Goal: Information Seeking & Learning: Learn about a topic

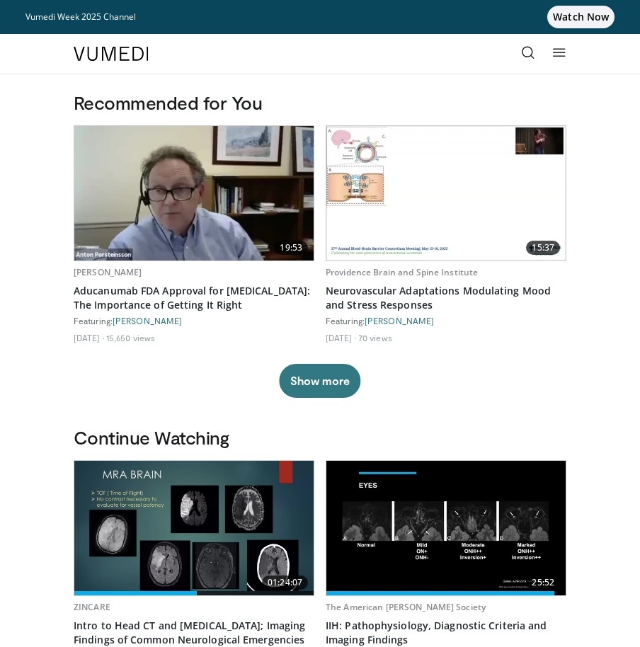
click at [523, 55] on icon at bounding box center [528, 52] width 14 height 14
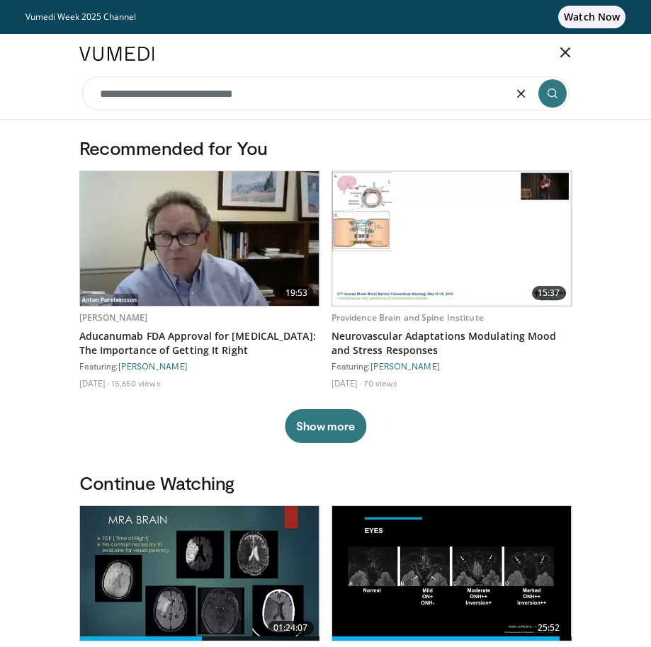
type input "**********"
click at [570, 49] on icon at bounding box center [565, 52] width 14 height 14
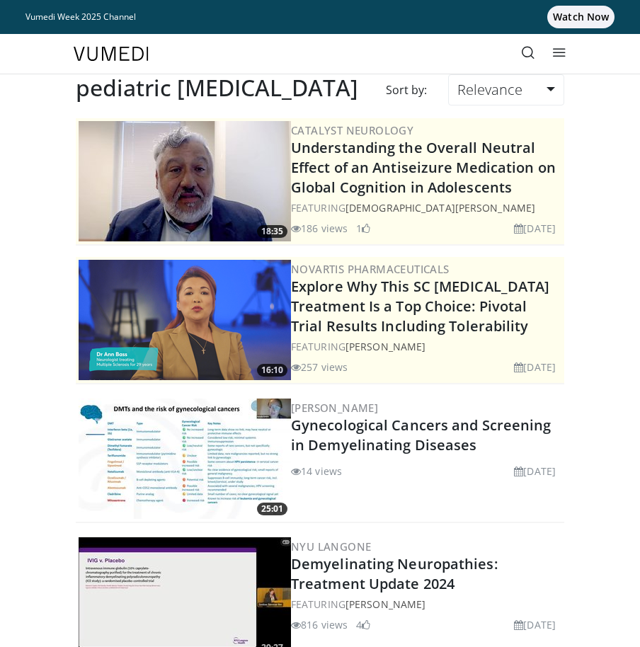
click at [562, 45] on link at bounding box center [559, 54] width 28 height 28
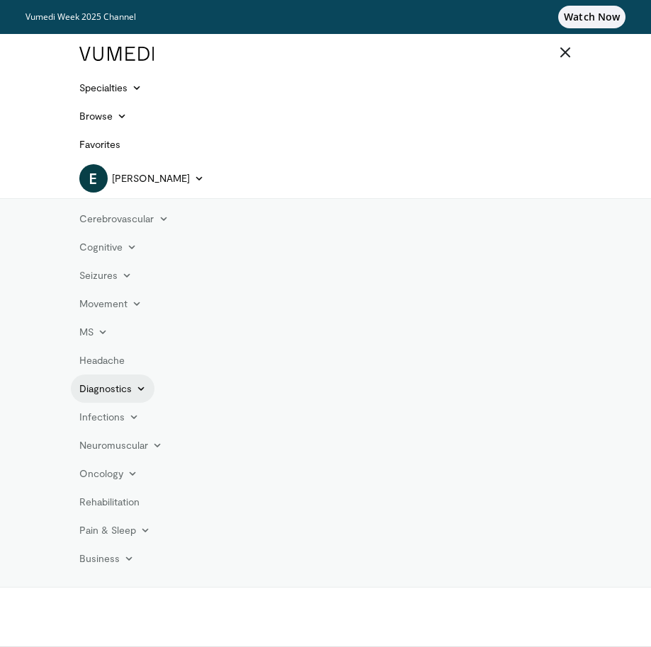
click at [140, 400] on link "Diagnostics" at bounding box center [113, 389] width 84 height 28
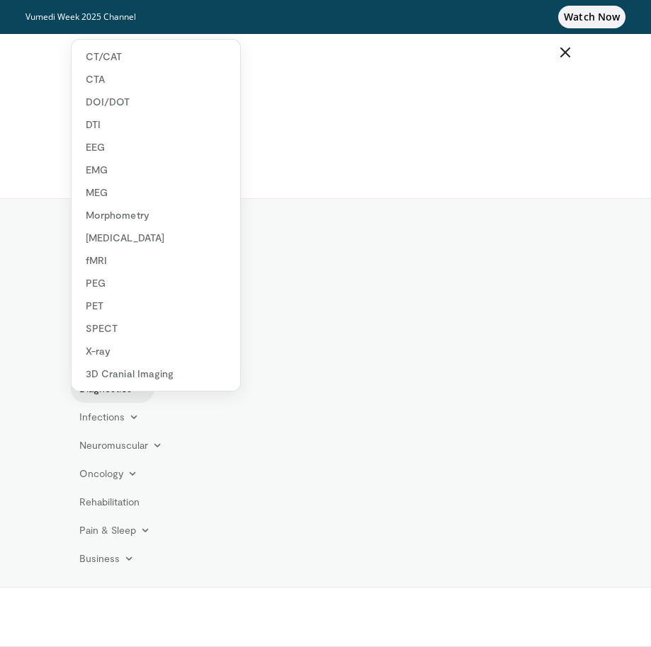
click at [140, 400] on link "Diagnostics" at bounding box center [113, 389] width 84 height 28
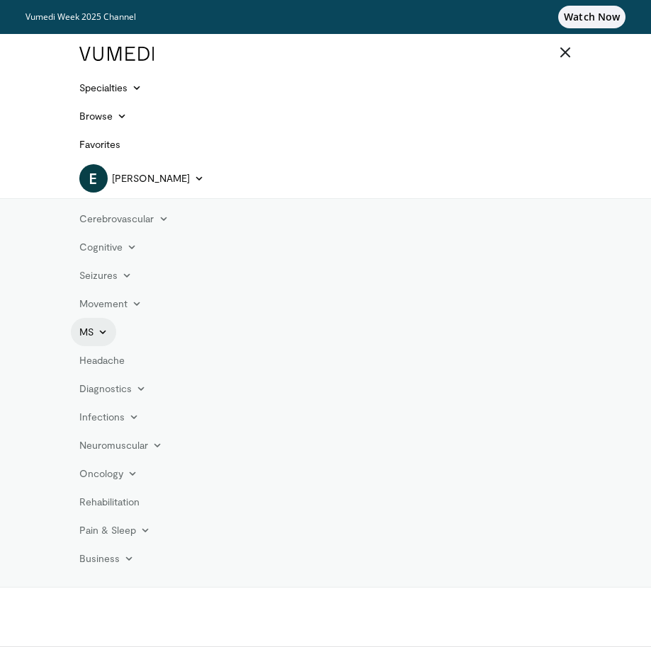
click at [106, 334] on icon at bounding box center [103, 332] width 10 height 10
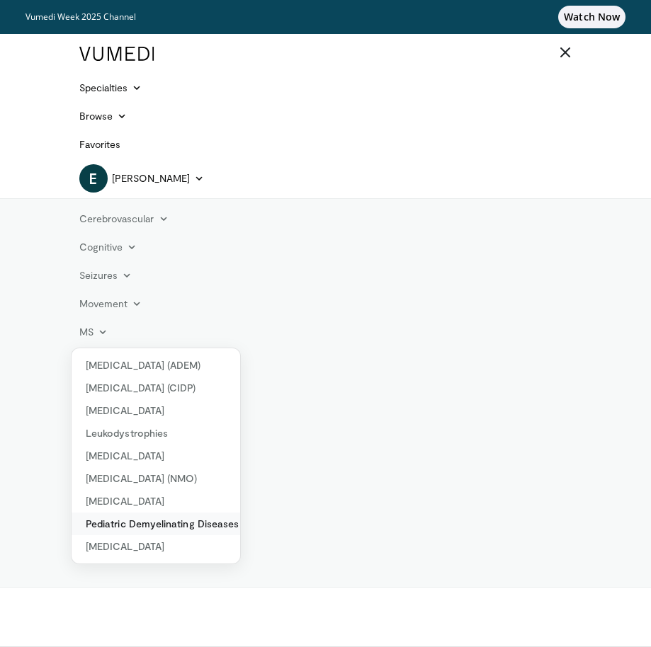
click at [163, 526] on link "Pediatric Demyelinating Diseases" at bounding box center [156, 524] width 169 height 23
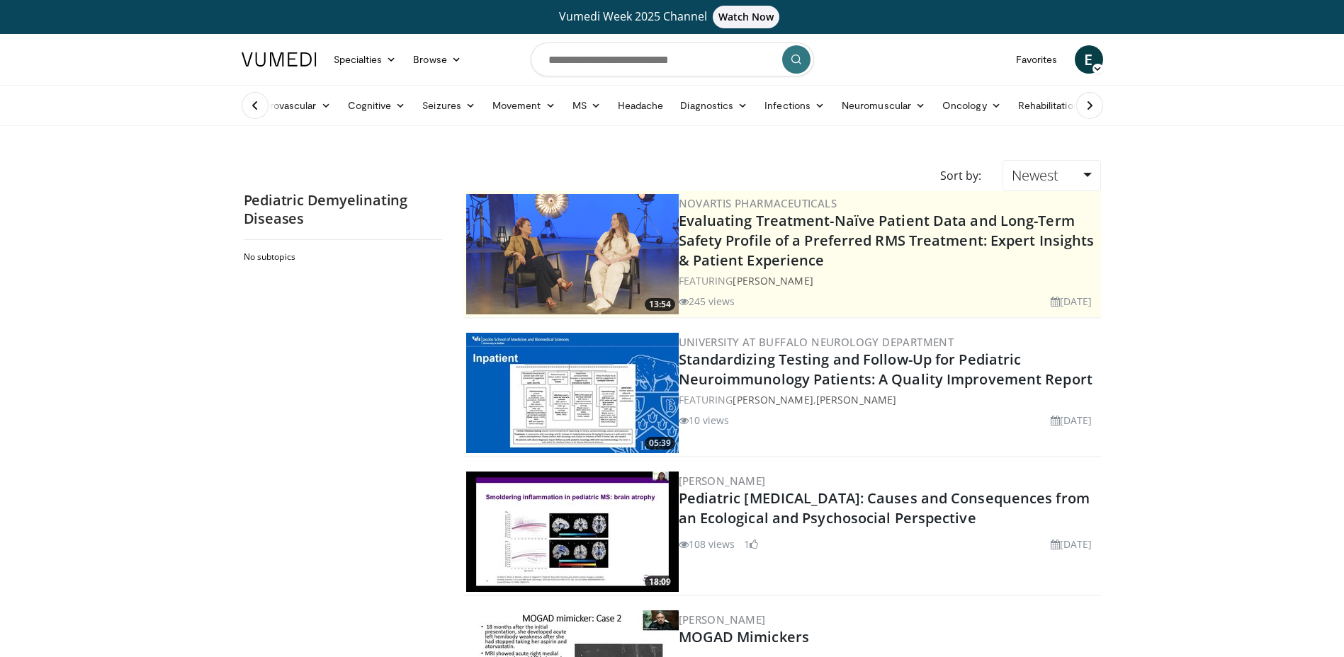
click at [250, 111] on icon at bounding box center [255, 105] width 14 height 14
click at [591, 107] on icon at bounding box center [596, 106] width 10 height 10
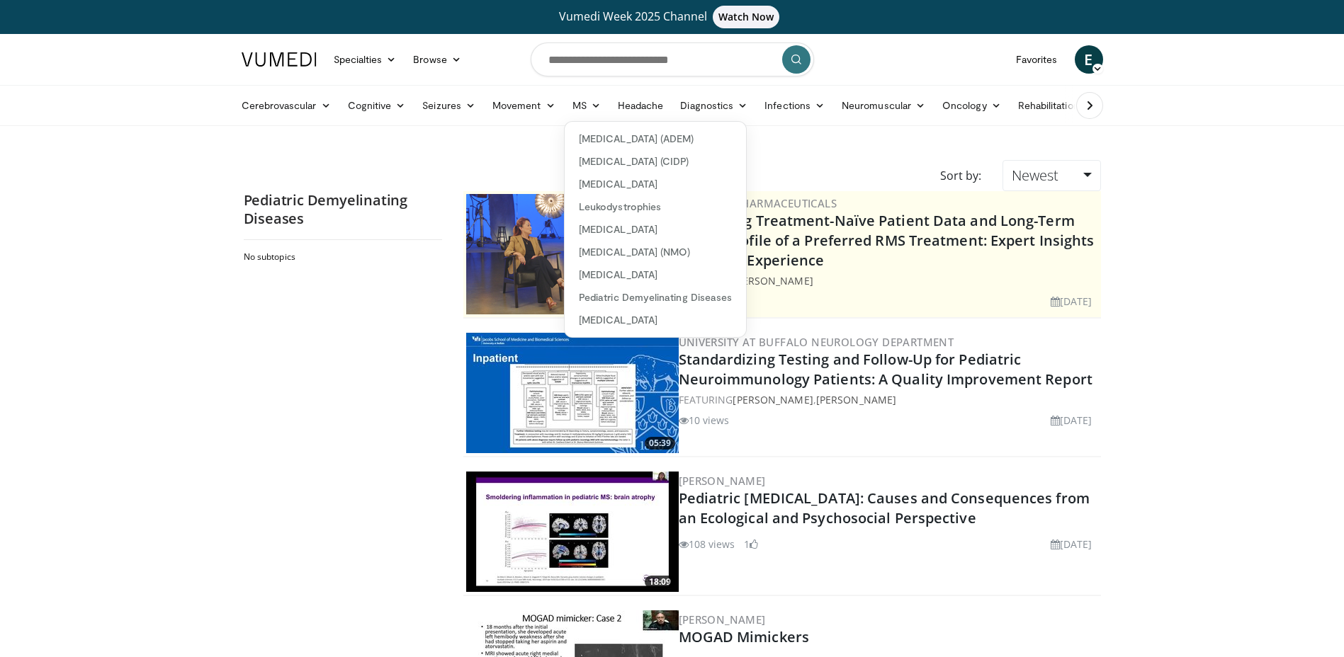
scroll to position [71, 0]
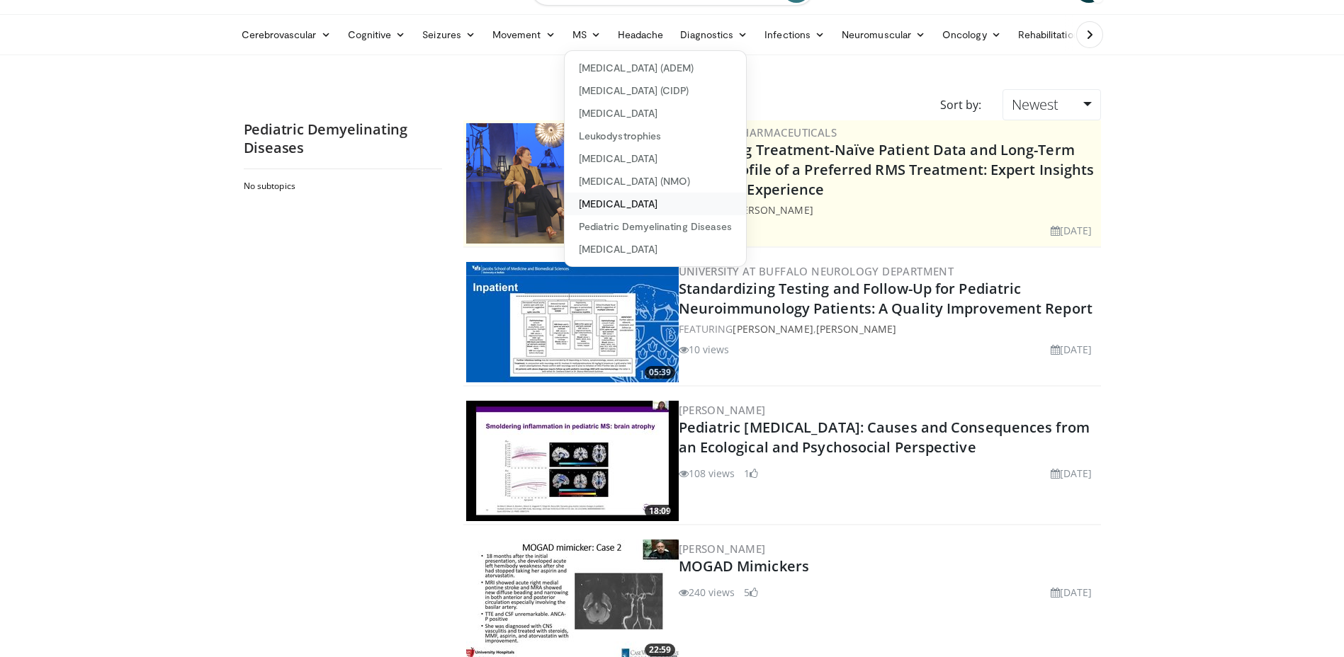
click at [621, 210] on link "[MEDICAL_DATA]" at bounding box center [655, 204] width 181 height 23
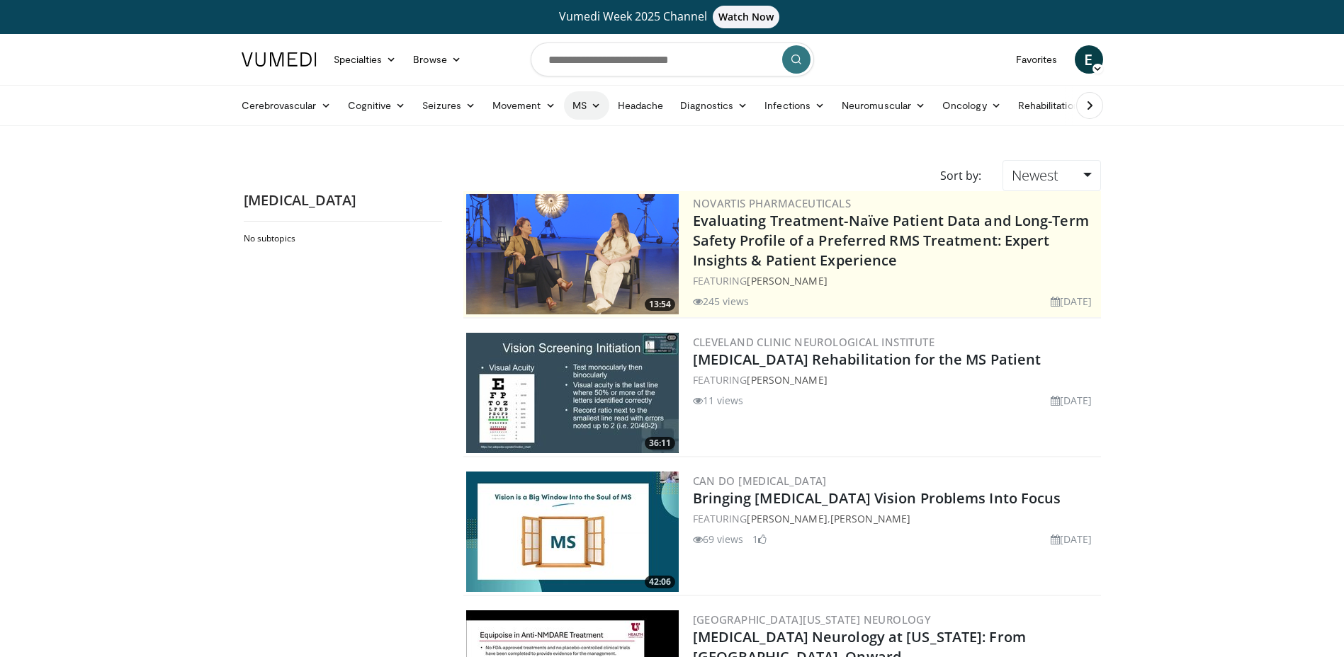
click at [591, 109] on icon at bounding box center [596, 106] width 10 height 10
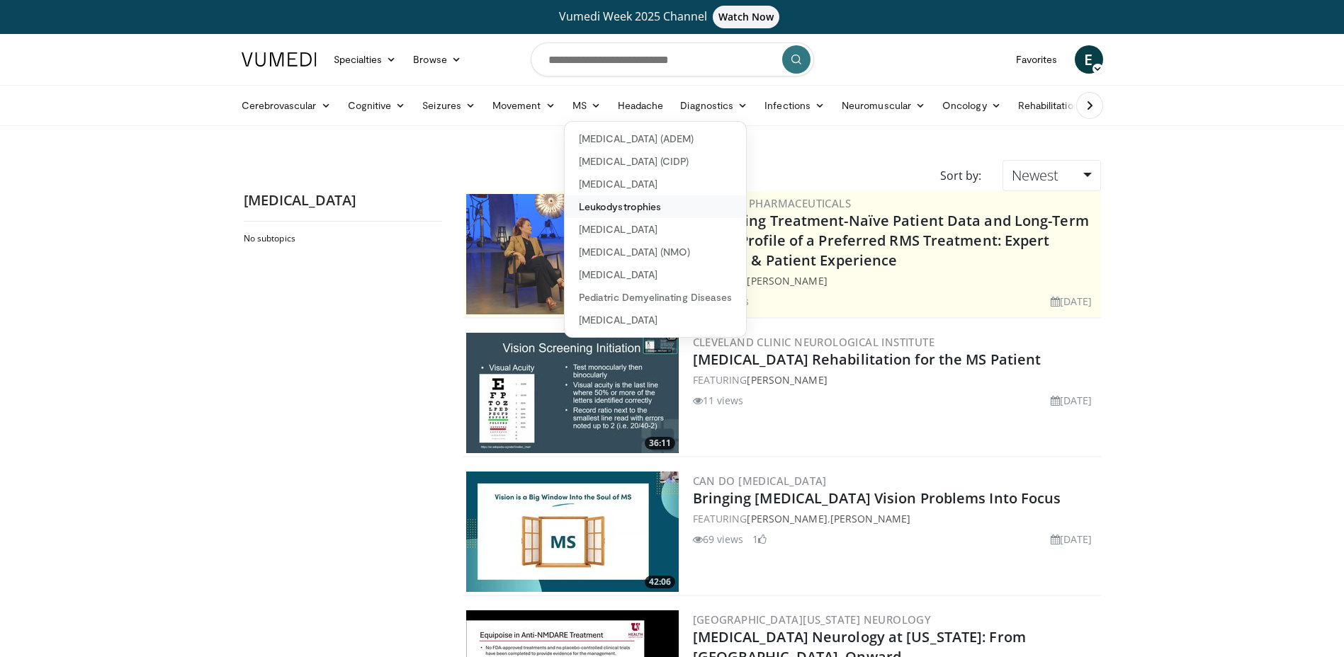
click at [617, 202] on link "Leukodystrophies" at bounding box center [655, 207] width 181 height 23
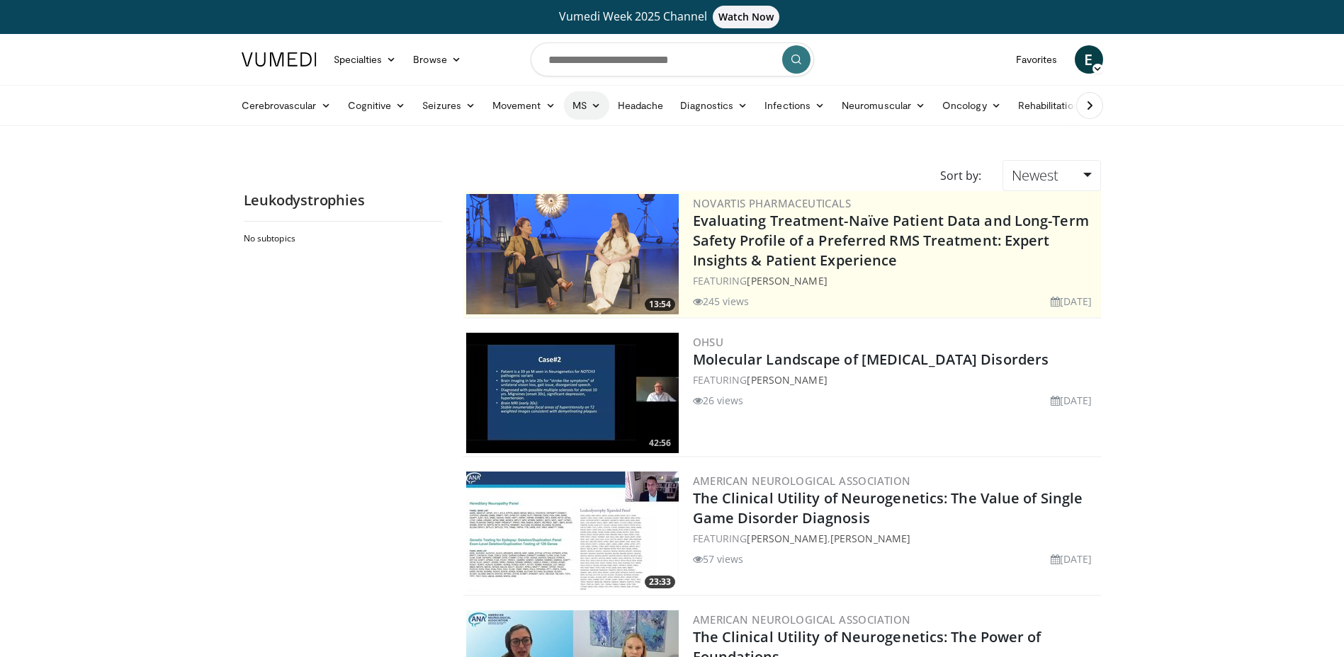
click at [575, 111] on link "MS" at bounding box center [586, 105] width 45 height 28
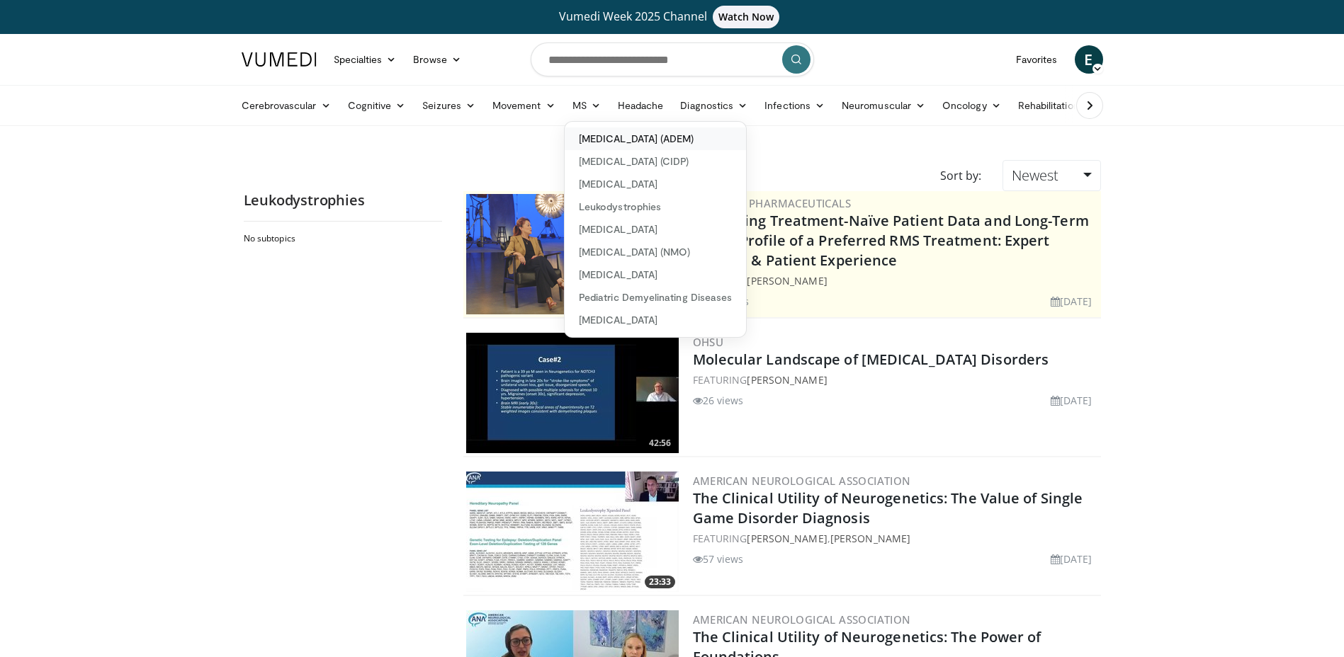
click at [649, 140] on link "[MEDICAL_DATA] (ADEM)" at bounding box center [655, 139] width 181 height 23
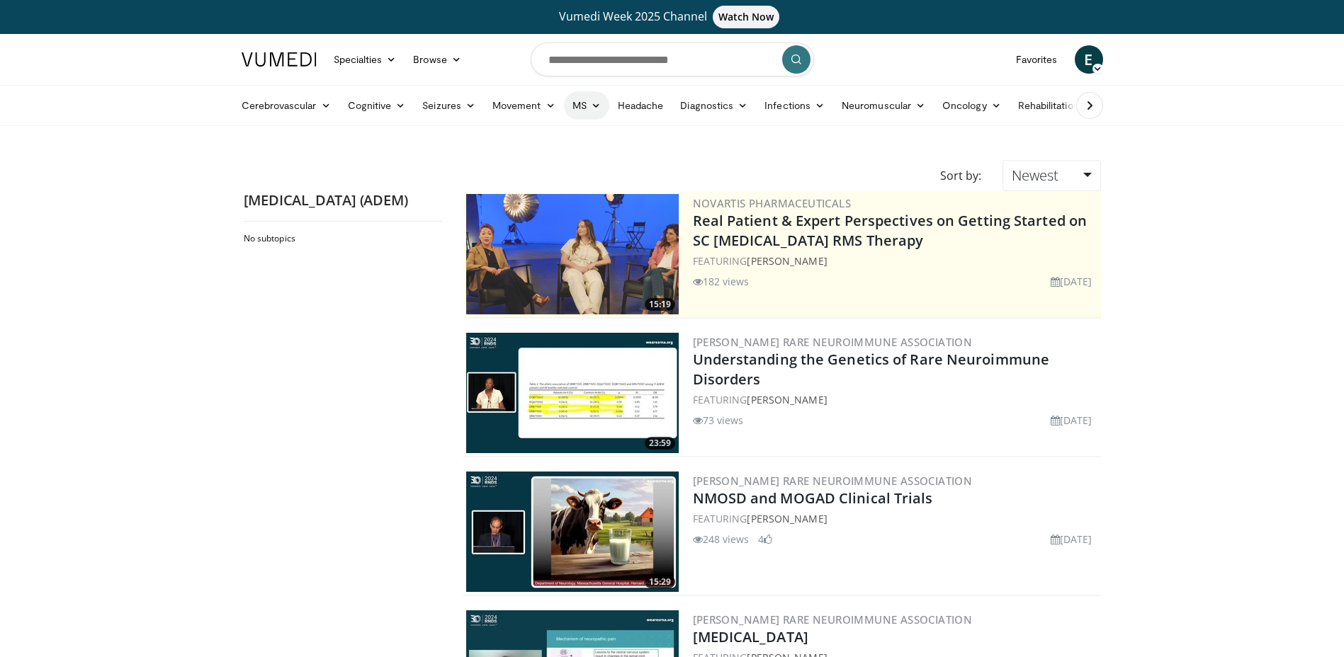
click at [591, 108] on icon at bounding box center [596, 106] width 10 height 10
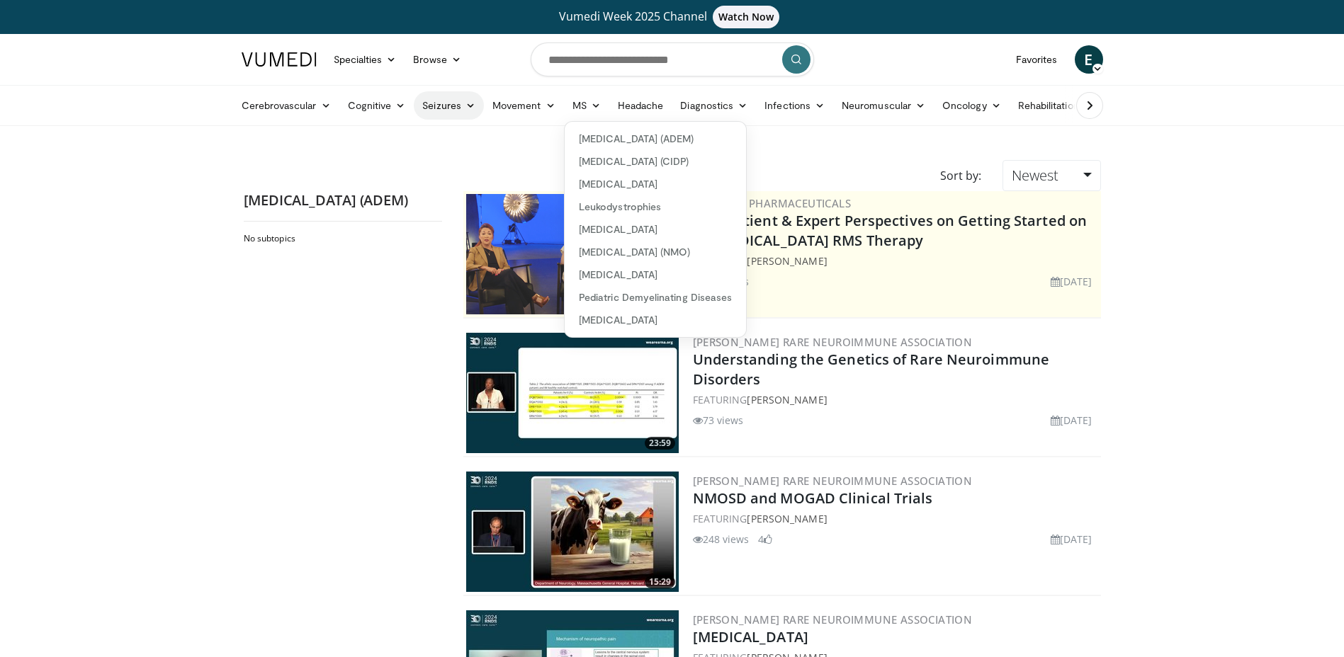
click at [460, 113] on link "Seizures" at bounding box center [449, 105] width 70 height 28
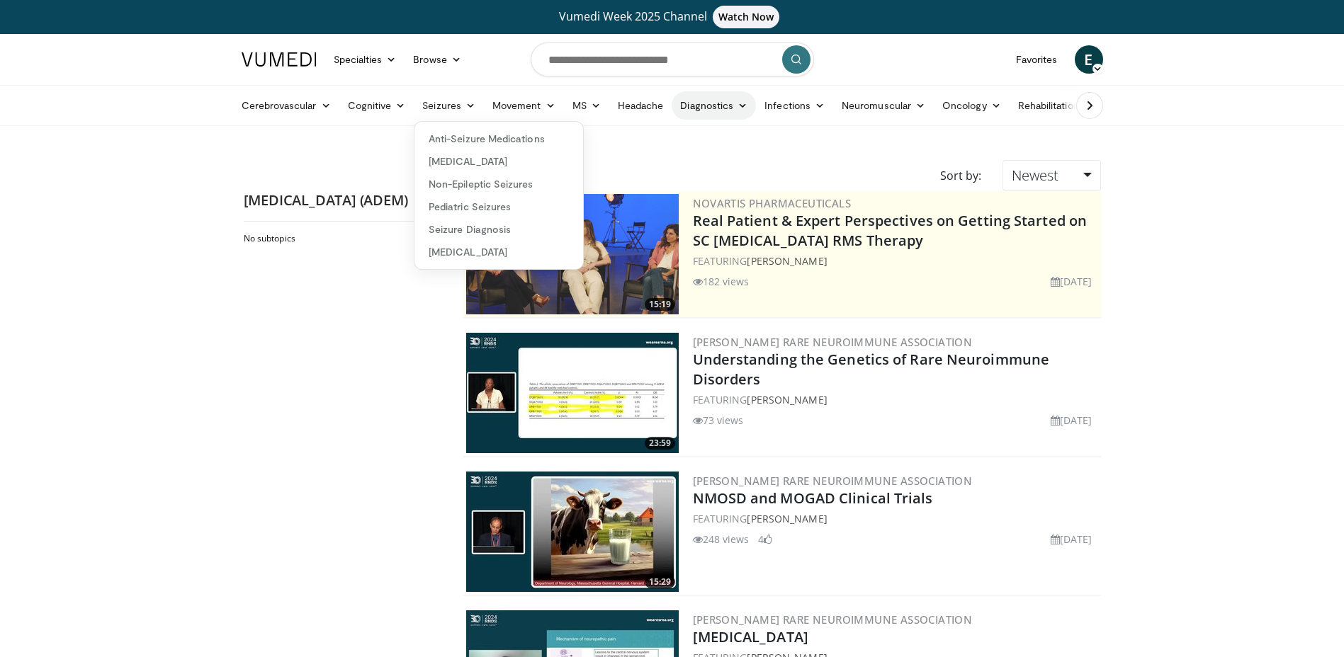
click at [729, 109] on link "Diagnostics" at bounding box center [714, 105] width 84 height 28
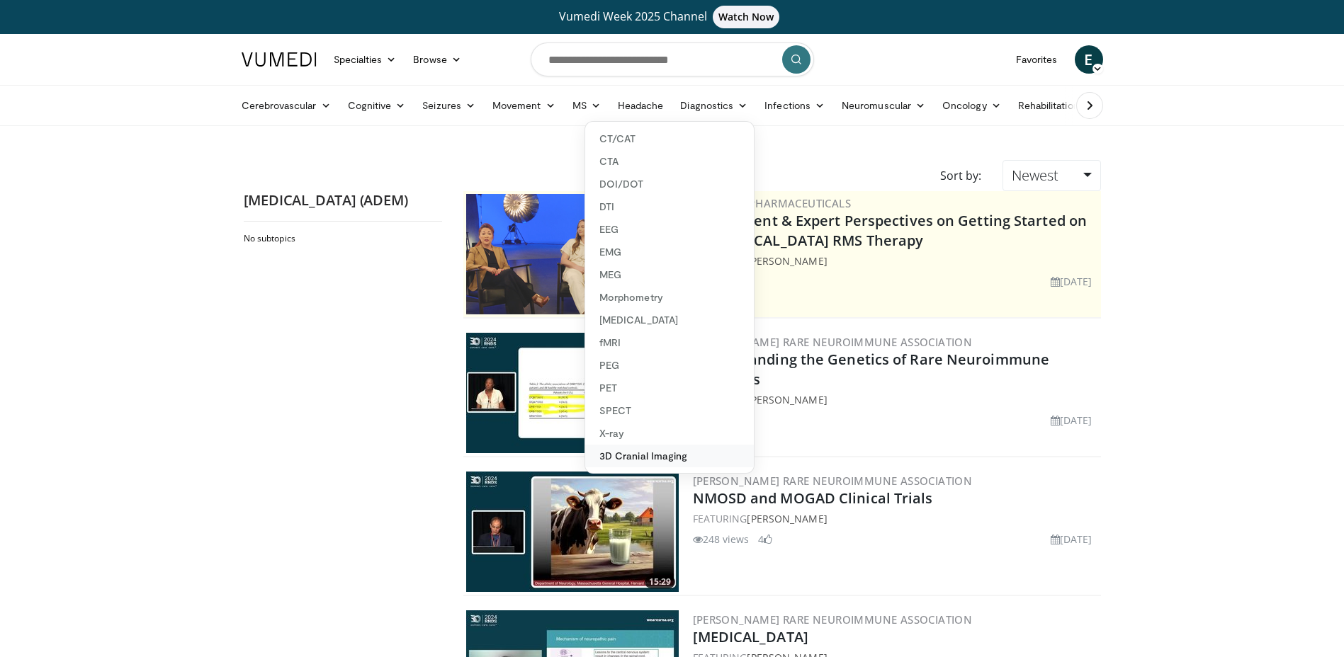
click at [645, 457] on link "3D Cranial Imaging" at bounding box center [669, 456] width 169 height 23
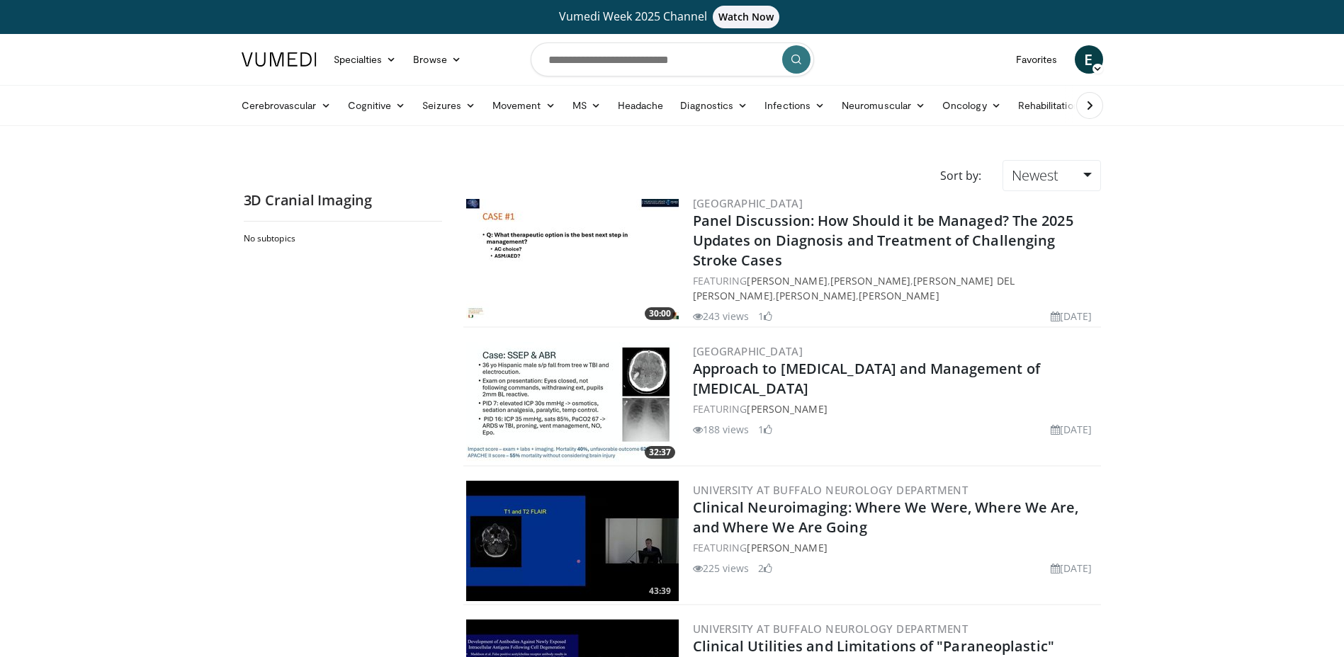
click at [598, 261] on img at bounding box center [572, 259] width 213 height 120
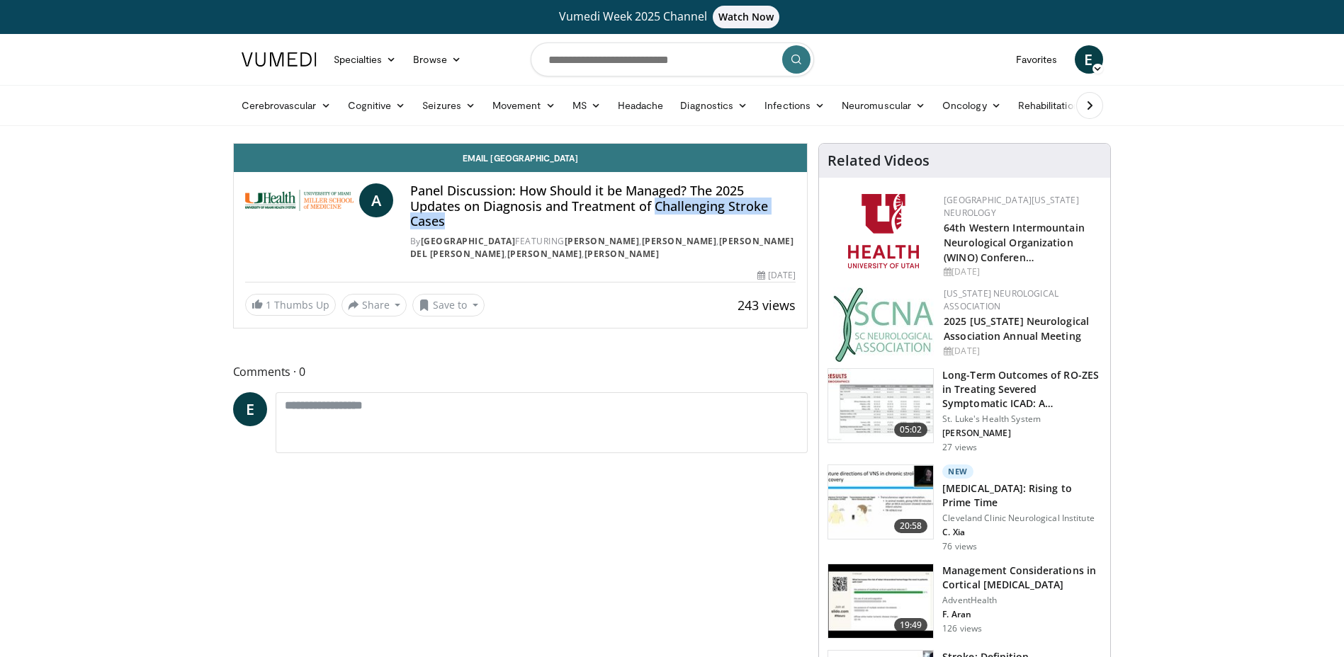
drag, startPoint x: 655, startPoint y: 204, endPoint x: 655, endPoint y: 215, distance: 11.4
click at [655, 215] on h4 "Panel Discussion: How Should it be Managed? The 2025 Updates on Diagnosis and T…" at bounding box center [602, 206] width 385 height 46
drag, startPoint x: 655, startPoint y: 215, endPoint x: 662, endPoint y: 207, distance: 10.6
copy h4 "Challenging Stroke Cases"
click at [599, 68] on input "Search topics, interventions" at bounding box center [672, 60] width 283 height 34
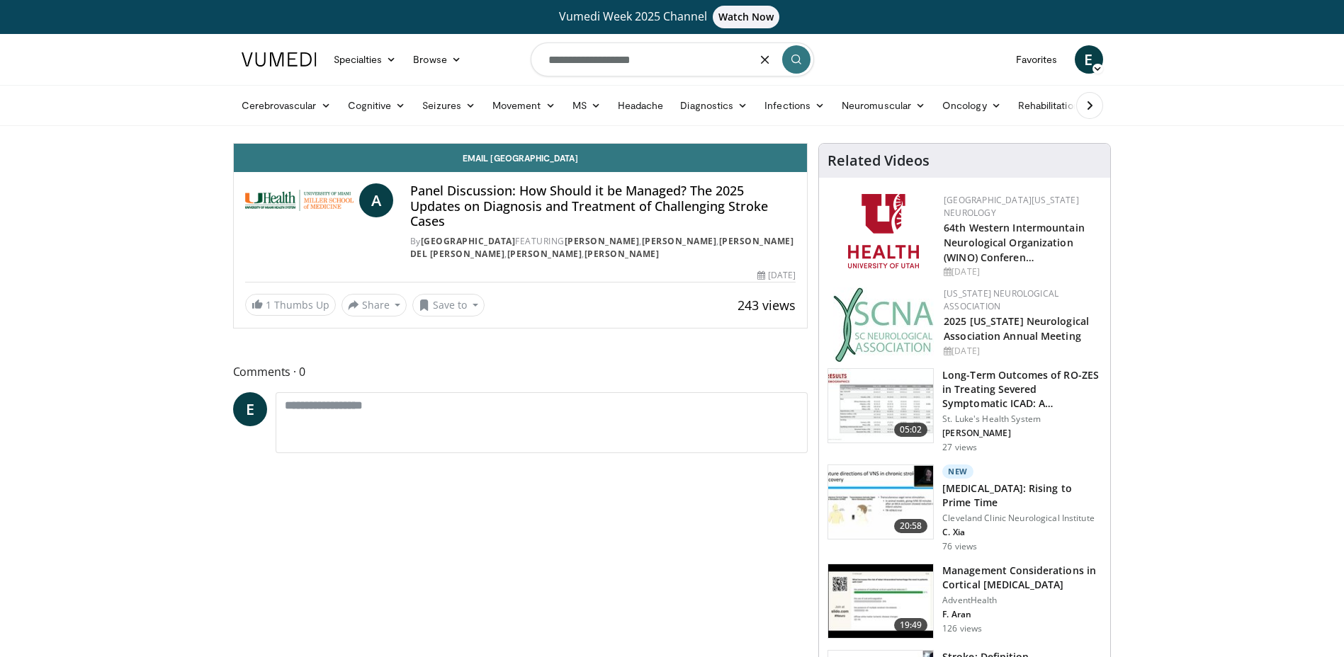
type input "**********"
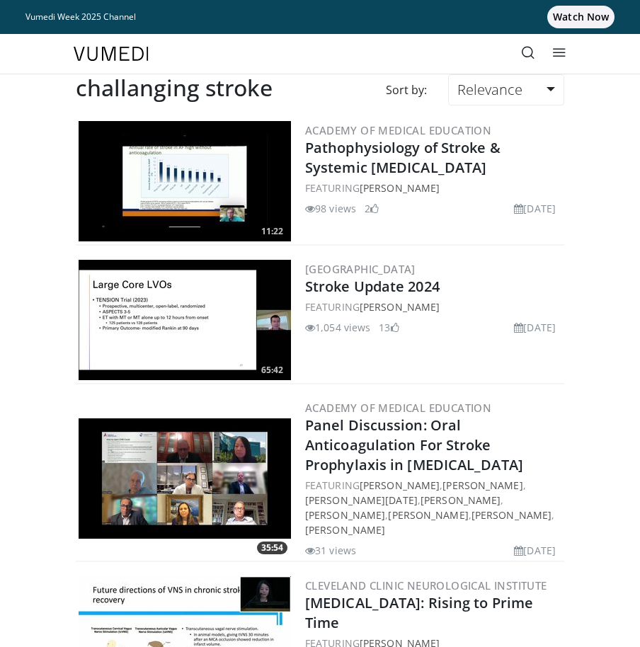
drag, startPoint x: 324, startPoint y: 434, endPoint x: 23, endPoint y: 528, distance: 315.9
click at [557, 52] on icon at bounding box center [560, 52] width 14 height 14
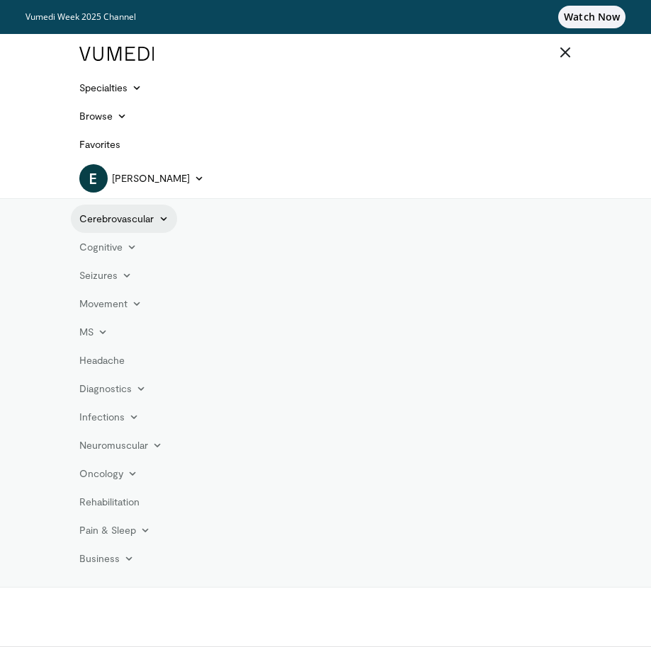
click at [117, 216] on link "Cerebrovascular" at bounding box center [124, 219] width 106 height 28
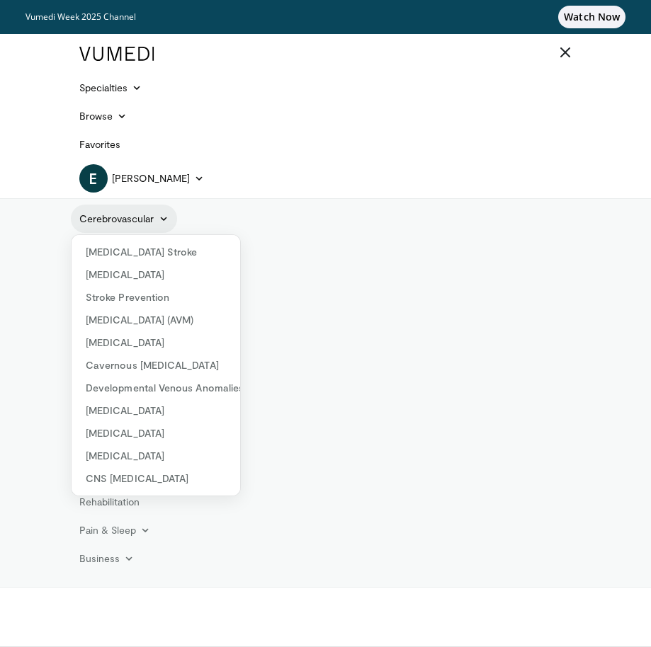
click at [137, 214] on link "Cerebrovascular" at bounding box center [124, 219] width 106 height 28
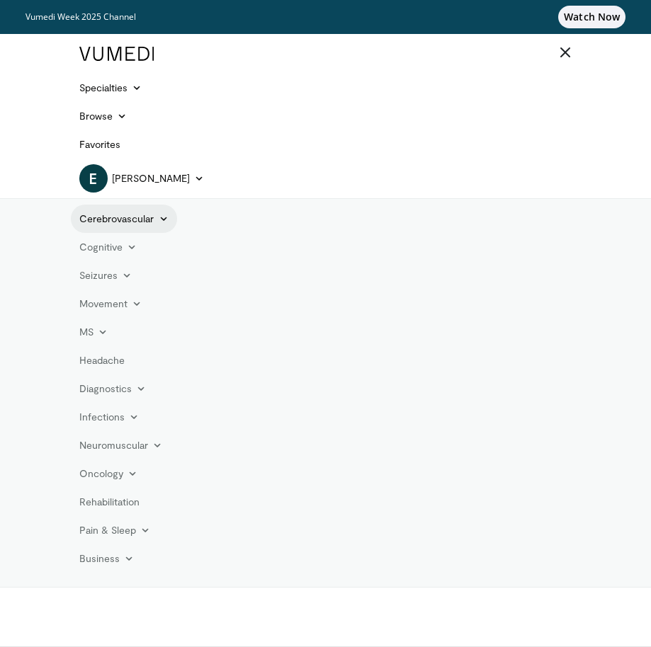
click at [123, 224] on link "Cerebrovascular" at bounding box center [124, 219] width 106 height 28
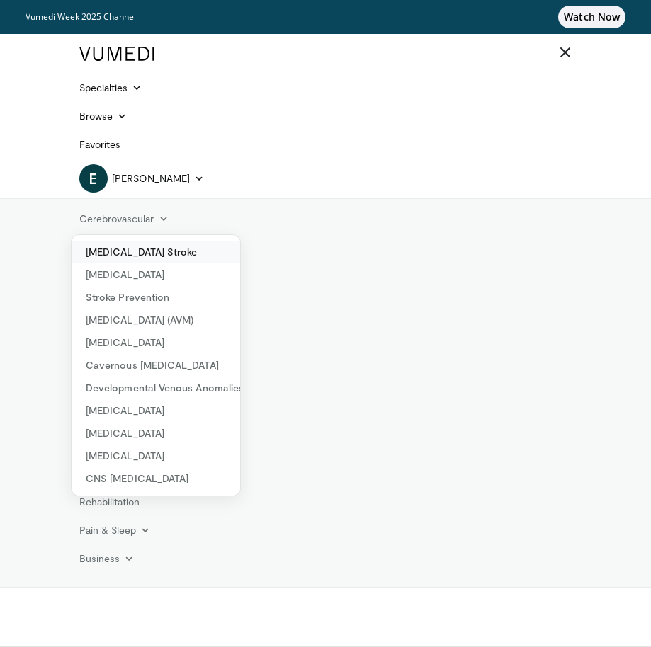
click at [138, 254] on link "[MEDICAL_DATA] Stroke" at bounding box center [156, 252] width 169 height 23
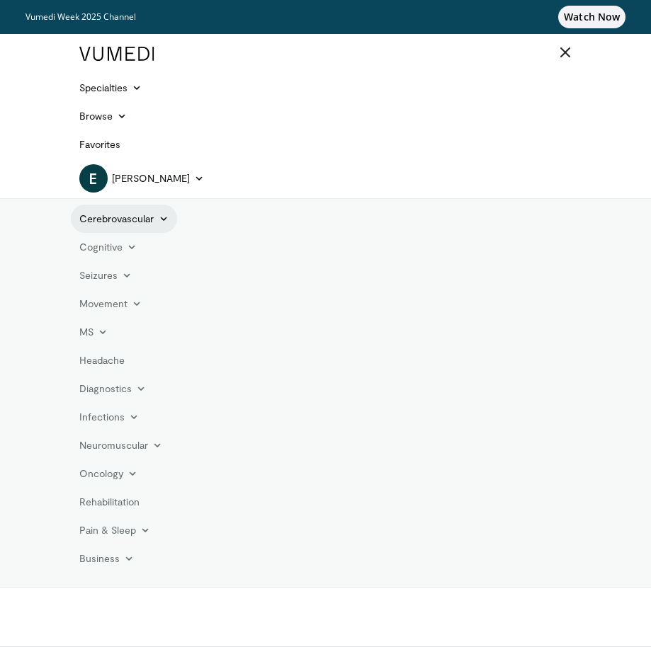
click at [108, 218] on link "Cerebrovascular" at bounding box center [124, 219] width 106 height 28
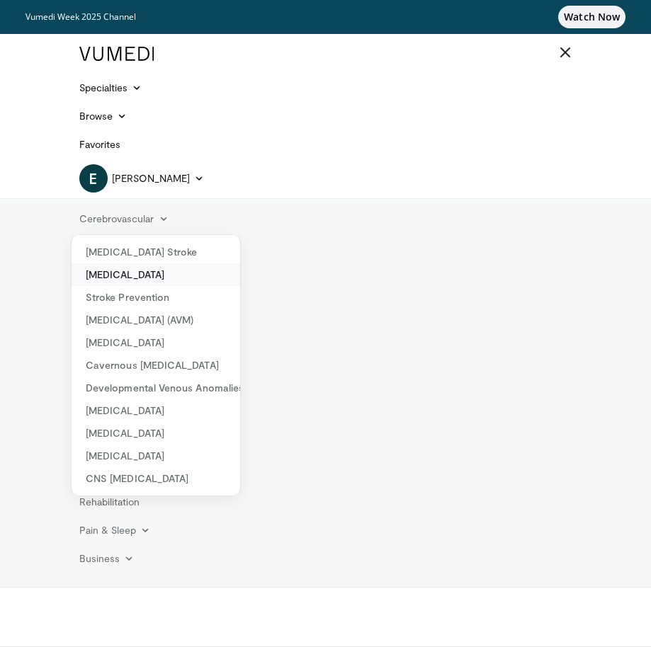
click at [128, 268] on link "[MEDICAL_DATA]" at bounding box center [156, 275] width 169 height 23
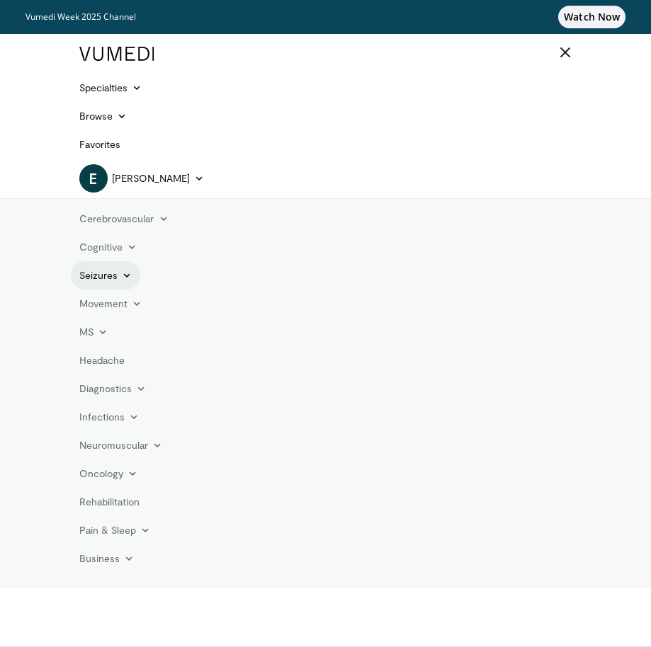
click at [107, 278] on link "Seizures" at bounding box center [106, 275] width 70 height 28
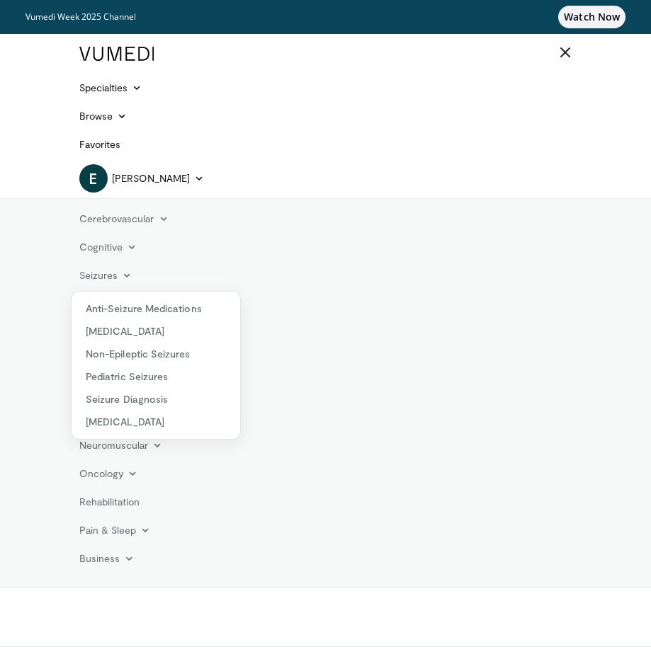
click at [285, 405] on div "Cerebrovascular Ischemic Stroke Hemorrhagic Stroke Stroke Prevention Arterioven…" at bounding box center [326, 393] width 510 height 388
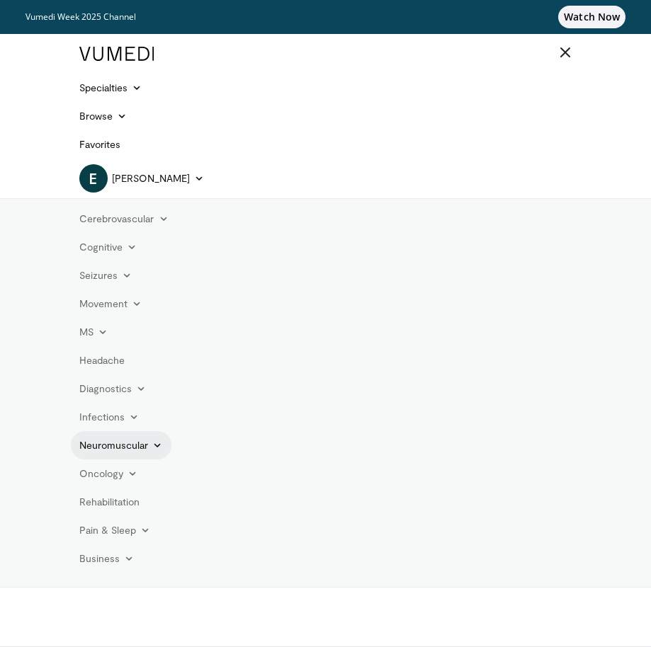
click at [135, 448] on link "Neuromuscular" at bounding box center [121, 445] width 101 height 28
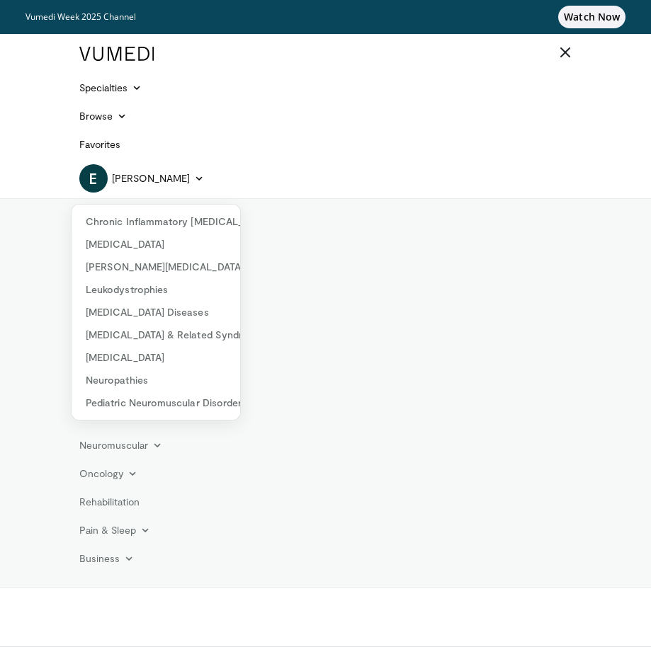
click at [329, 312] on div "Cerebrovascular Ischemic Stroke Hemorrhagic Stroke Stroke Prevention Arterioven…" at bounding box center [326, 393] width 510 height 388
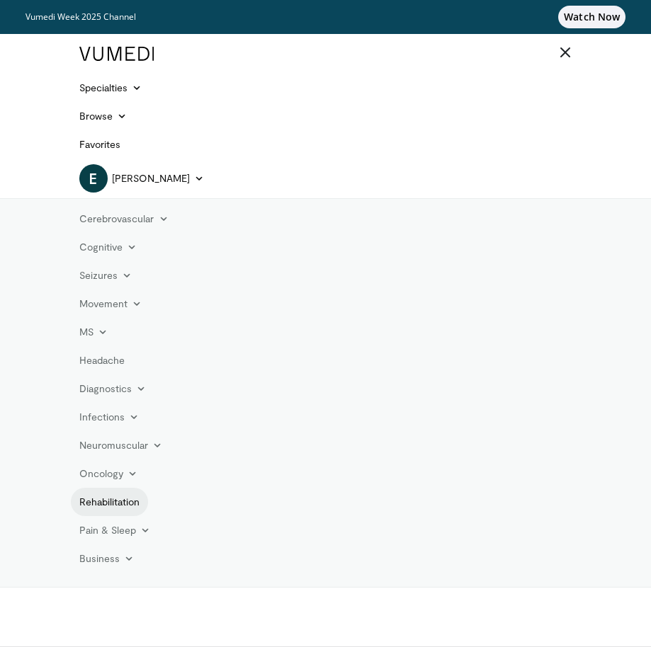
click at [136, 504] on link "Rehabilitation" at bounding box center [110, 502] width 78 height 28
click at [128, 535] on link "Pain & Sleep" at bounding box center [115, 530] width 89 height 28
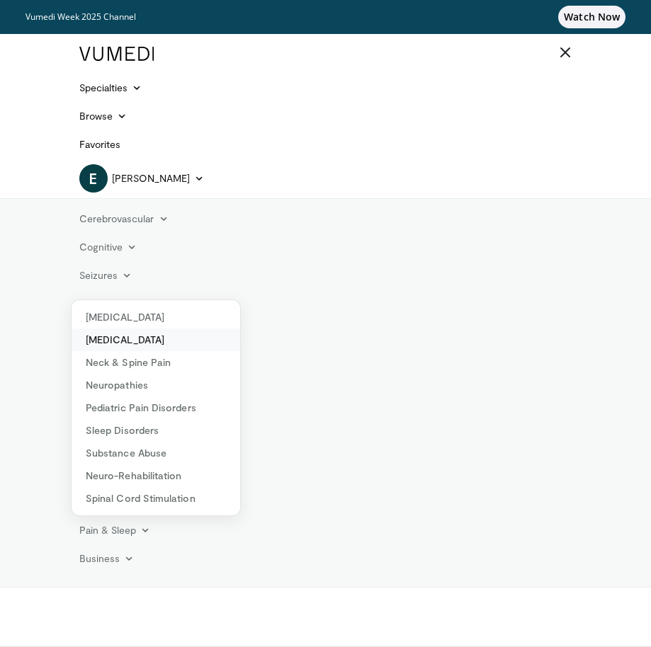
click at [124, 336] on link "[MEDICAL_DATA]" at bounding box center [156, 340] width 169 height 23
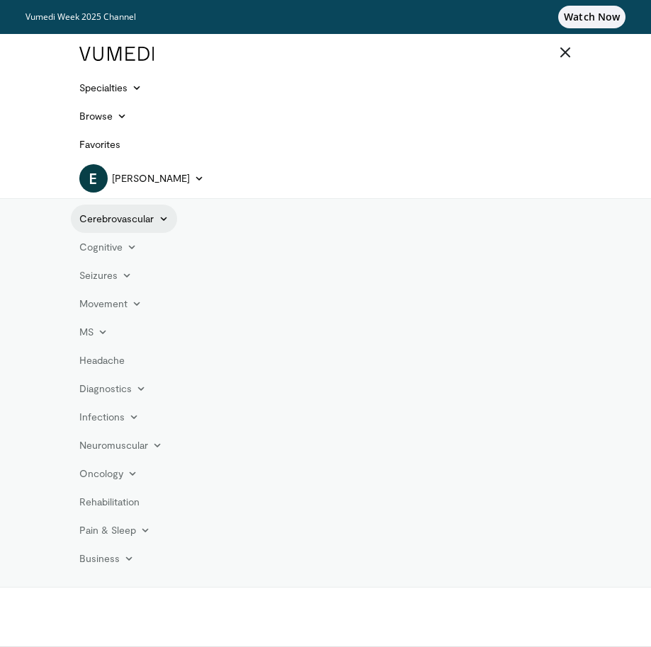
click at [137, 221] on link "Cerebrovascular" at bounding box center [124, 219] width 106 height 28
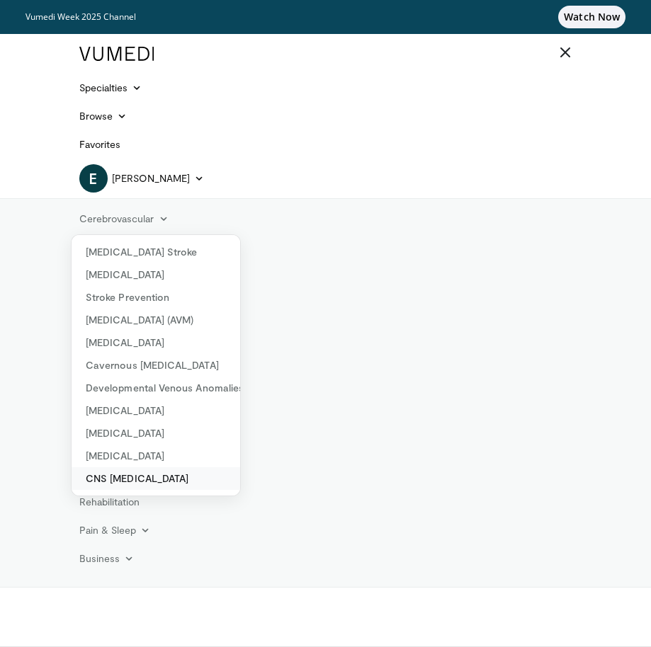
click at [128, 475] on link "CNS [MEDICAL_DATA]" at bounding box center [156, 479] width 169 height 23
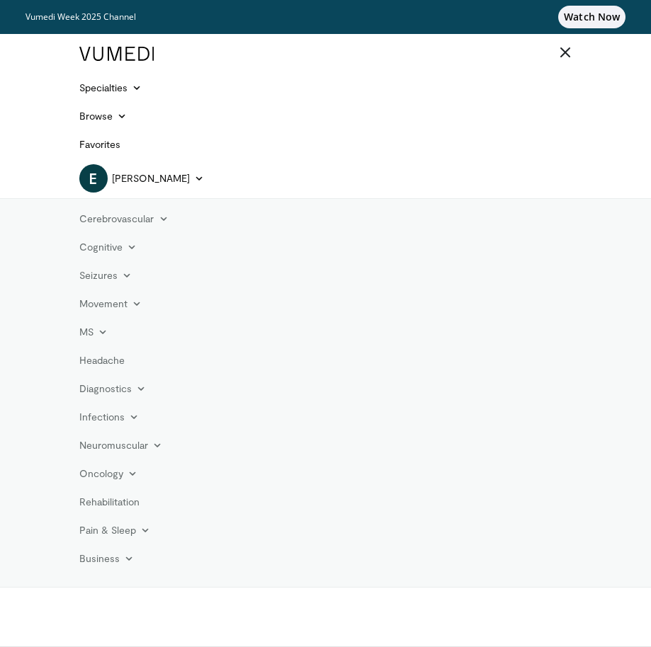
click at [559, 49] on icon at bounding box center [565, 52] width 14 height 14
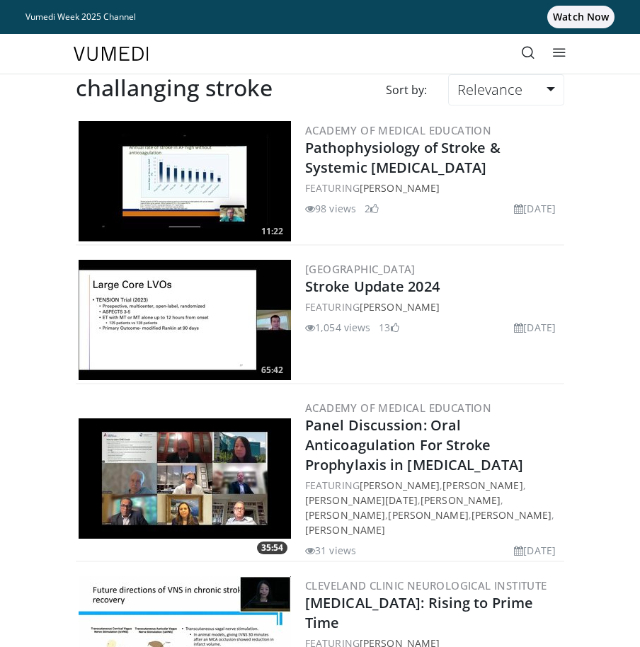
click at [519, 57] on link at bounding box center [528, 54] width 28 height 28
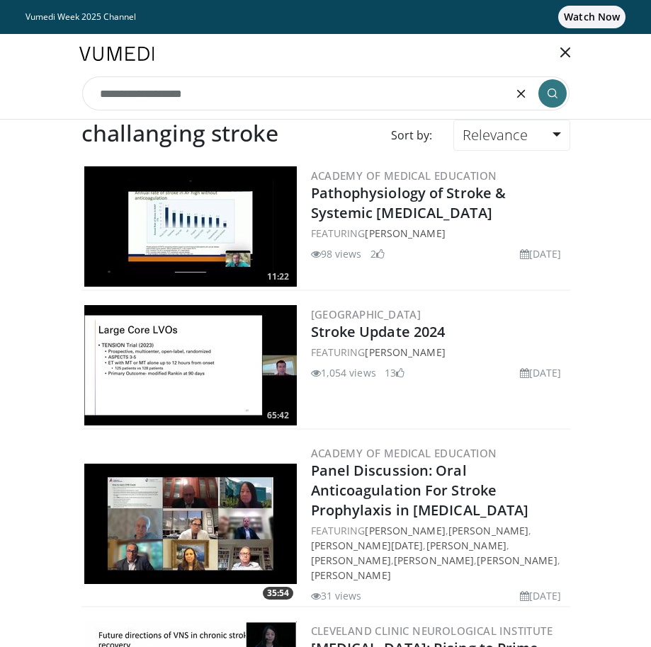
click at [459, 89] on input "**********" at bounding box center [325, 94] width 487 height 34
type input "*"
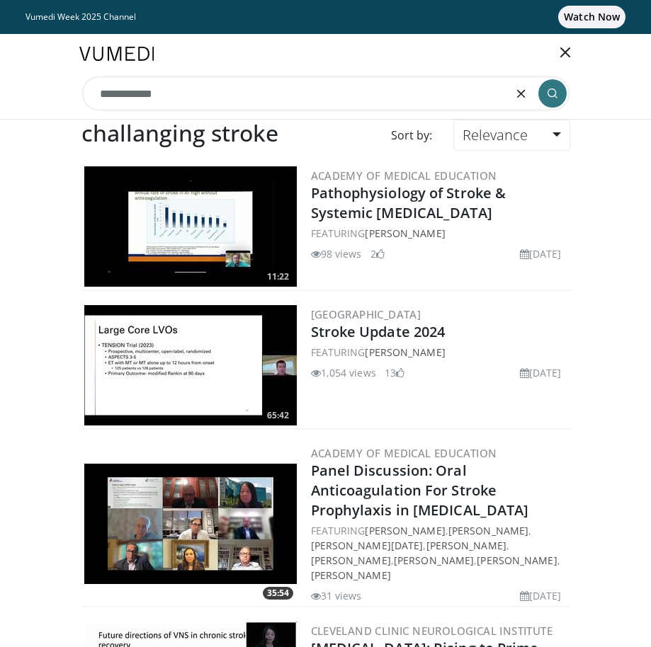
type input "**********"
click at [555, 91] on icon "submit" at bounding box center [552, 93] width 11 height 11
click at [510, 134] on span "Relevance" at bounding box center [495, 134] width 65 height 19
click at [497, 256] on link "Newest" at bounding box center [510, 260] width 112 height 23
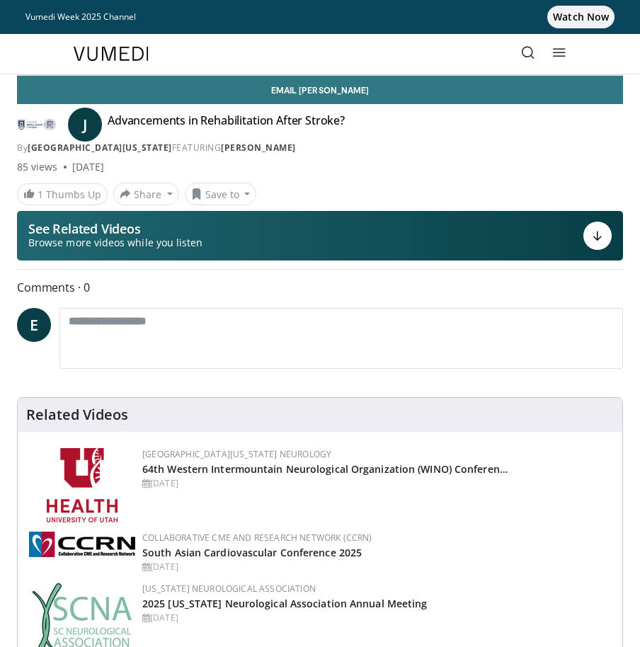
click at [548, 159] on div "Email Jeffrey J Advancements in Rehabilitation After Stroke? By Medical College…" at bounding box center [320, 141] width 606 height 130
click at [216, 118] on h4 "Advancements in Rehabilitation After Stroke?" at bounding box center [226, 124] width 237 height 23
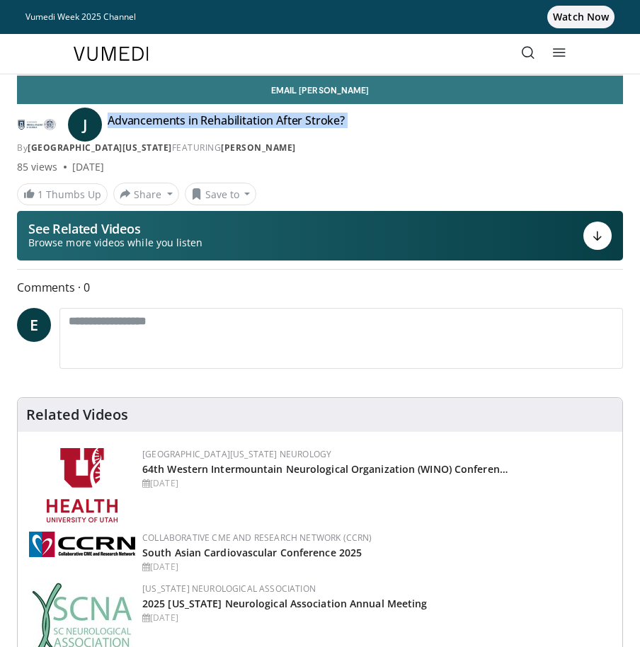
copy div "Advancements in Rehabilitation After Stroke? By Medical College of Georgia - Au…"
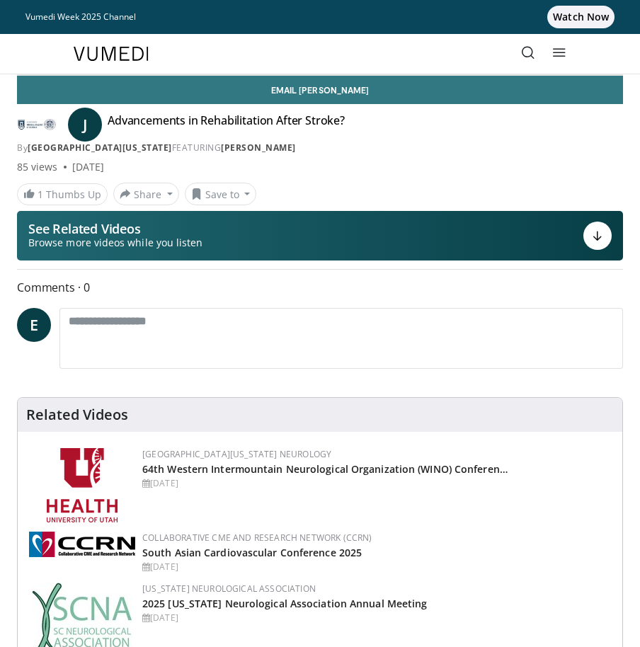
click at [572, 133] on div "J Advancements in Rehabilitation After Stroke? By Medical College of Georgia - …" at bounding box center [320, 133] width 606 height 41
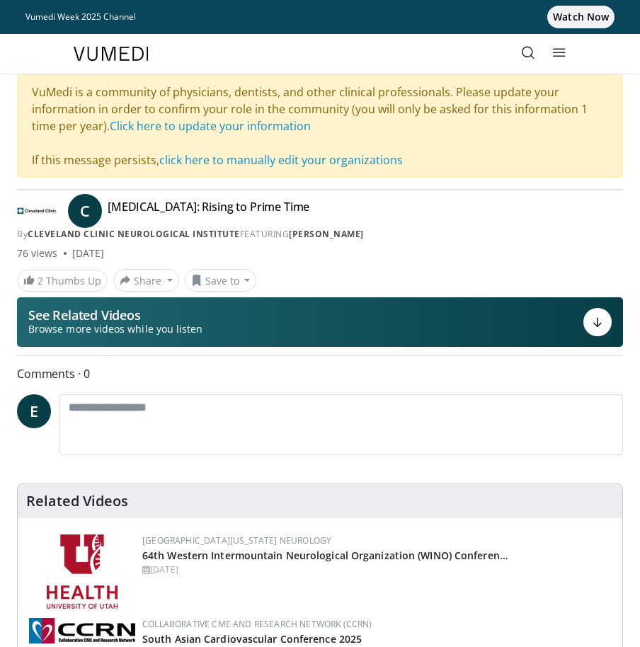
click at [143, 206] on h4 "[MEDICAL_DATA]: Rising to Prime Time" at bounding box center [209, 211] width 202 height 23
copy div "[MEDICAL_DATA]: Rising to Prime Time By Cleveland Clinic Neurological Institute…"
click at [612, 239] on div "By Cleveland Clinic Neurological Institute FEATURING [PERSON_NAME]" at bounding box center [320, 234] width 606 height 13
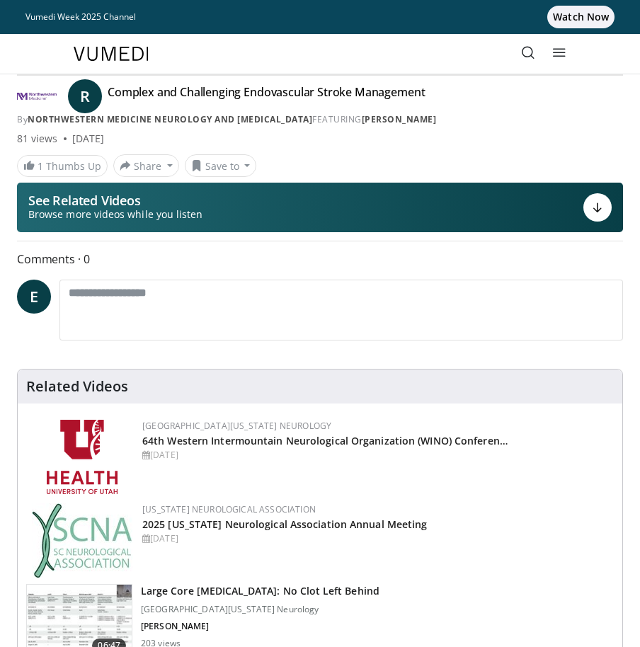
click at [145, 93] on h4 "Complex and Challenging Endovascular Stroke Management" at bounding box center [266, 96] width 317 height 23
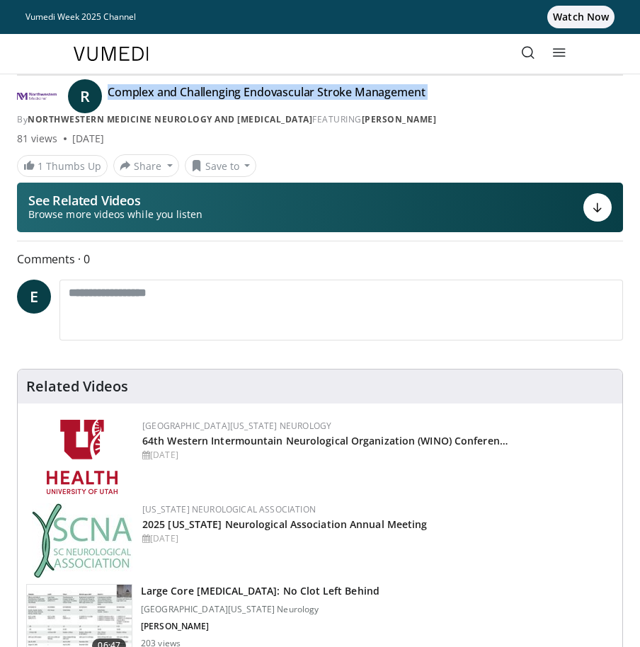
click at [145, 93] on h4 "Complex and Challenging Endovascular Stroke Management" at bounding box center [266, 96] width 317 height 23
copy div "Complex and Challenging Endovascular Stroke Management By Northwestern Medicine…"
click at [529, 148] on div "R Complex and Challenging Endovascular Stroke Management By Northwestern Medici…" at bounding box center [320, 126] width 606 height 101
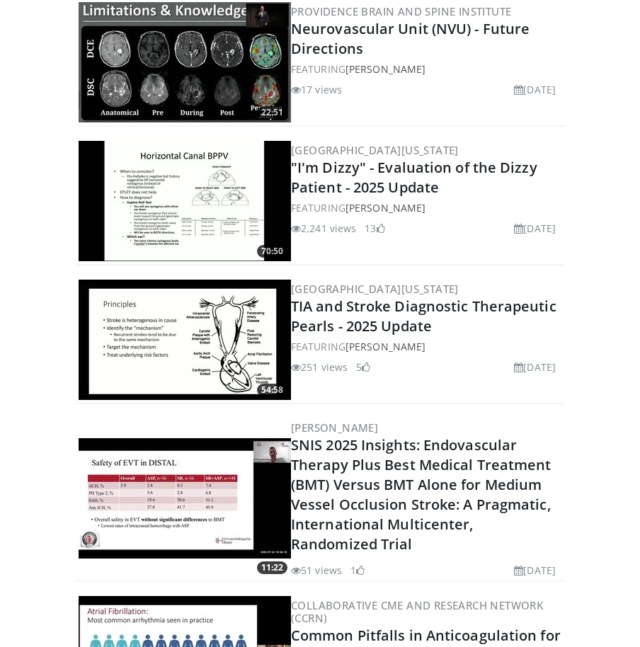
scroll to position [2338, 0]
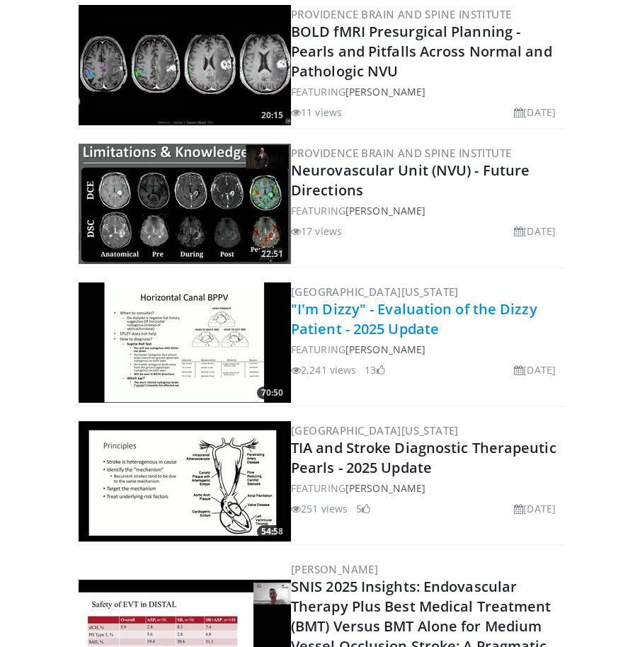
drag, startPoint x: 381, startPoint y: 324, endPoint x: 361, endPoint y: 345, distance: 29.6
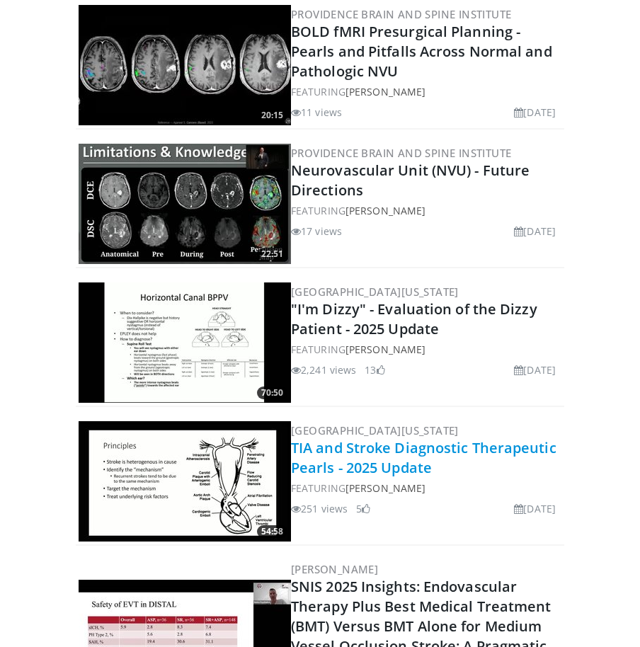
click at [351, 465] on link "TIA and Stroke Diagnostic Therapeutic Pearls - 2025 Update" at bounding box center [424, 457] width 266 height 39
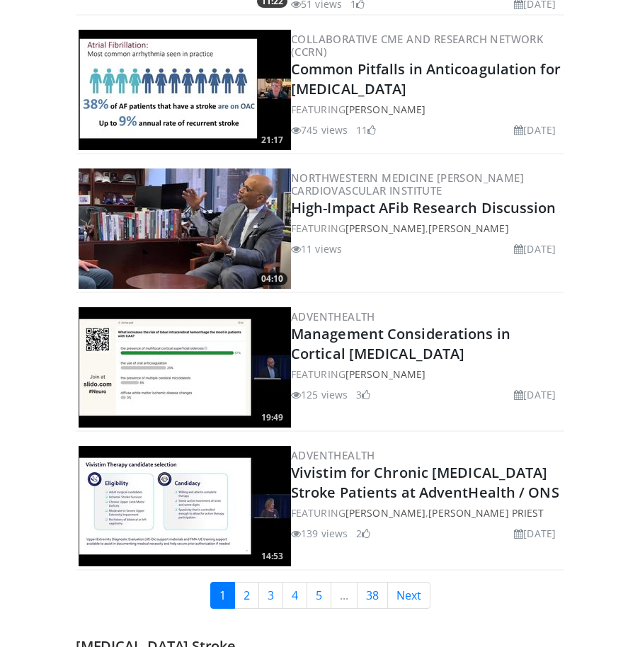
scroll to position [2408, 0]
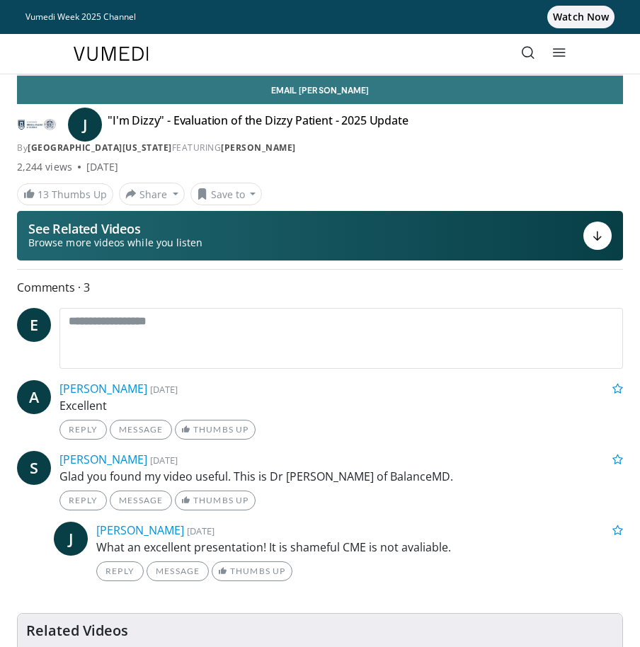
click at [225, 123] on h4 ""I'm Dizzy" - Evaluation of the Dizzy Patient - 2025 Update" at bounding box center [258, 124] width 301 height 23
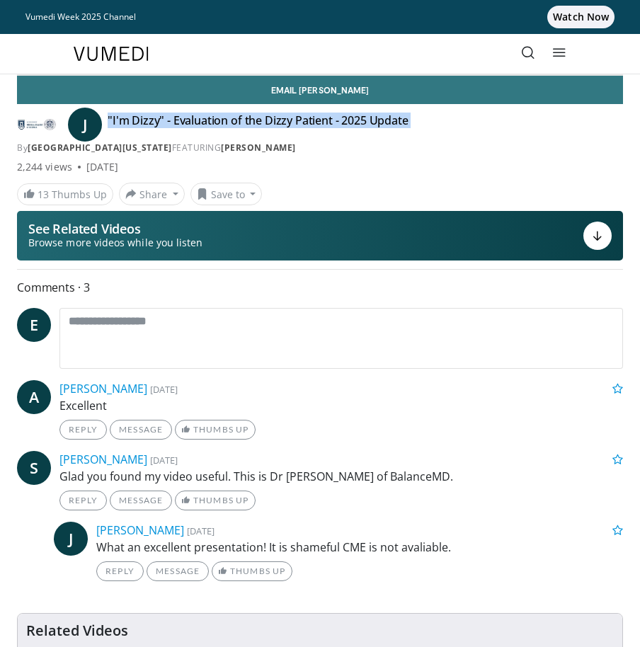
click at [225, 123] on h4 ""I'm Dizzy" - Evaluation of the Dizzy Patient - 2025 Update" at bounding box center [258, 124] width 301 height 23
copy div ""I'm Dizzy" - Evaluation of the Dizzy Patient - 2025 Update By Medical College …"
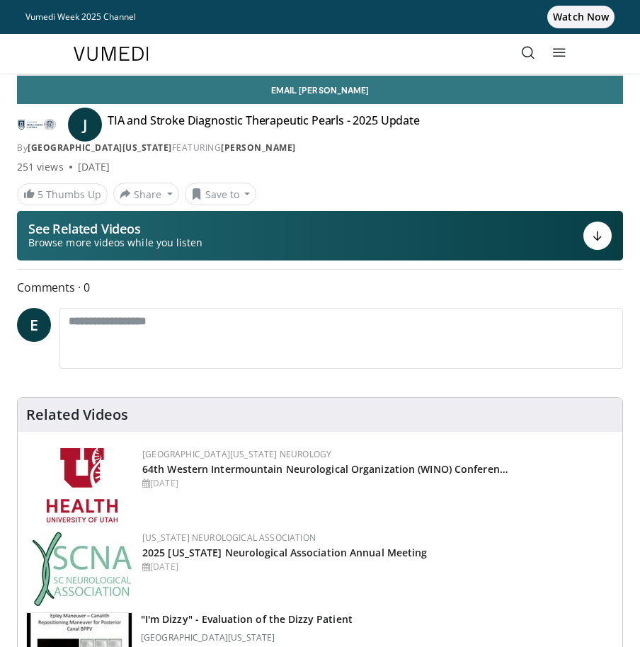
click at [210, 111] on div "J TIA and Stroke Diagnostic Therapeutic Pearls - 2025 Update By Medical College…" at bounding box center [320, 129] width 606 height 50
click at [211, 116] on h4 "TIA and Stroke Diagnostic Therapeutic Pearls - 2025 Update" at bounding box center [264, 124] width 312 height 23
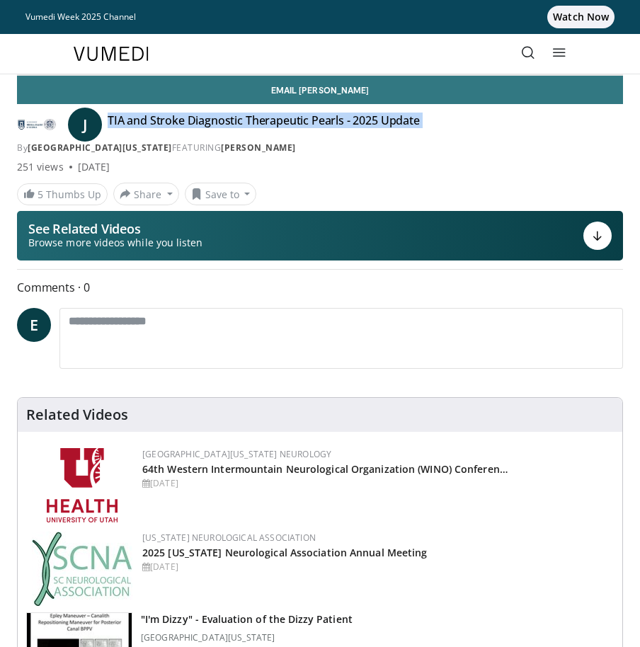
click at [211, 116] on h4 "TIA and Stroke Diagnostic Therapeutic Pearls - 2025 Update" at bounding box center [264, 124] width 312 height 23
copy div "TIA and Stroke Diagnostic Therapeutic Pearls - 2025 Update By Medical College o…"
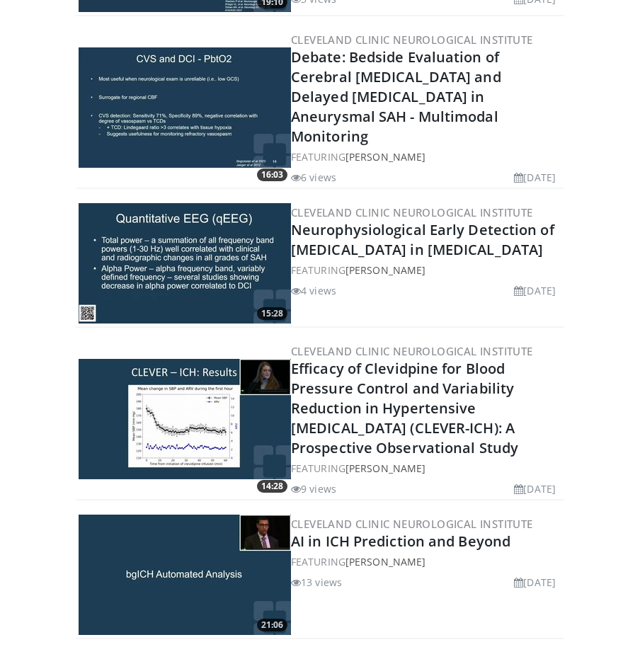
scroll to position [1417, 0]
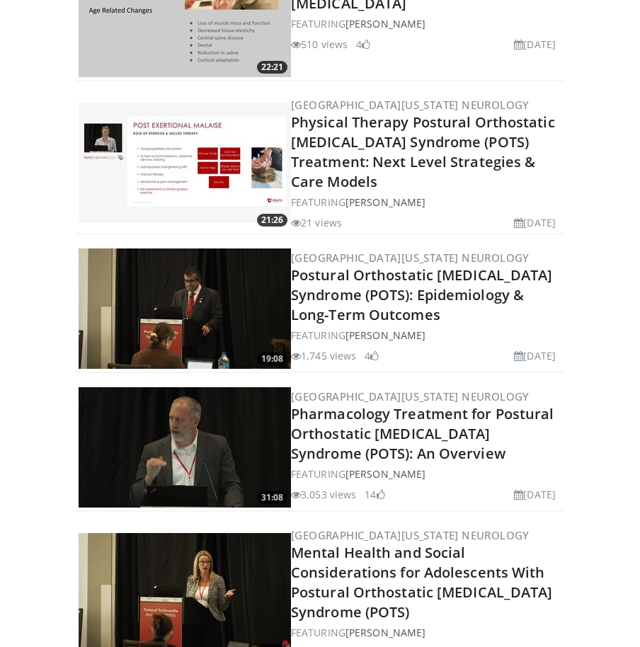
scroll to position [1346, 0]
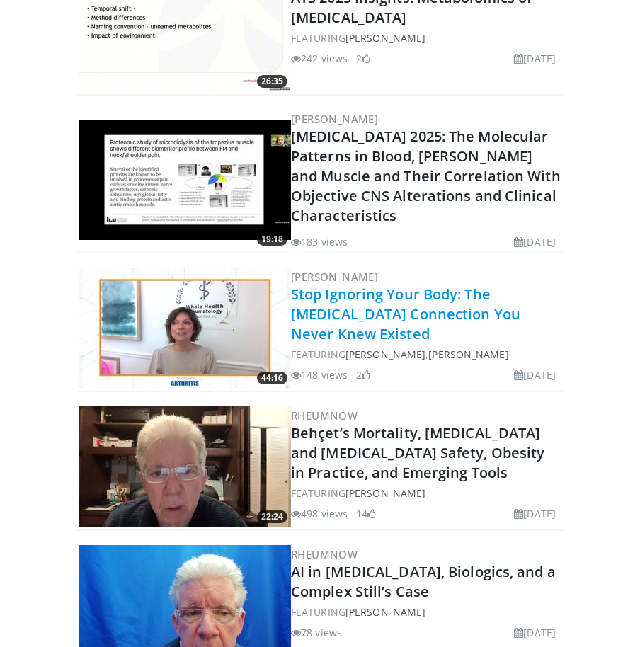
scroll to position [850, 0]
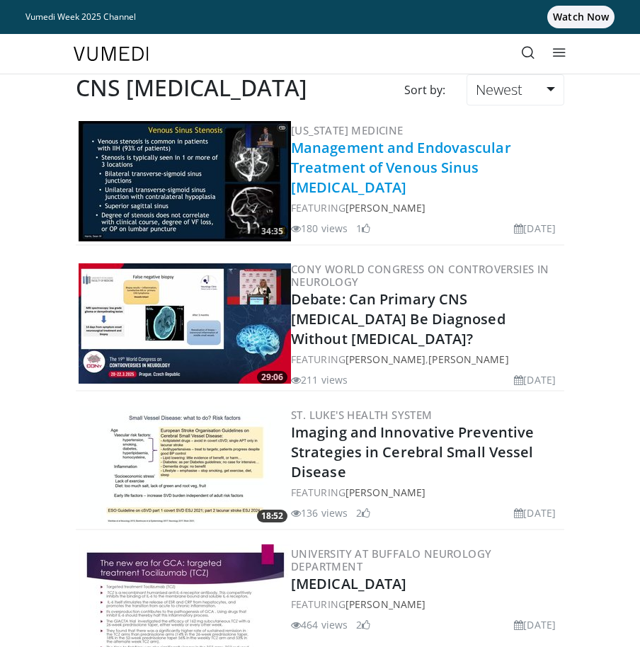
drag, startPoint x: 327, startPoint y: 153, endPoint x: 322, endPoint y: 147, distance: 8.1
click at [322, 147] on link "Management and Endovascular Treatment of Venous Sinus [MEDICAL_DATA]" at bounding box center [401, 167] width 220 height 59
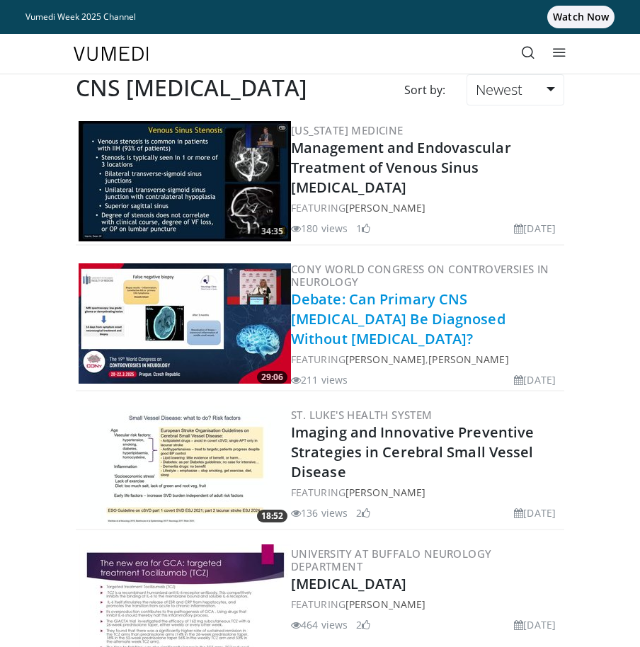
click at [333, 302] on link "Debate: Can Primary CNS [MEDICAL_DATA] Be Diagnosed Without [MEDICAL_DATA]?" at bounding box center [398, 319] width 215 height 59
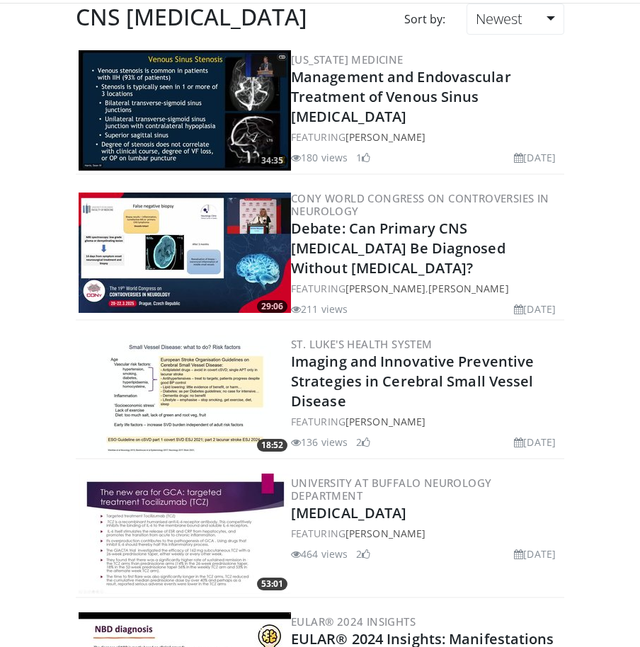
scroll to position [142, 0]
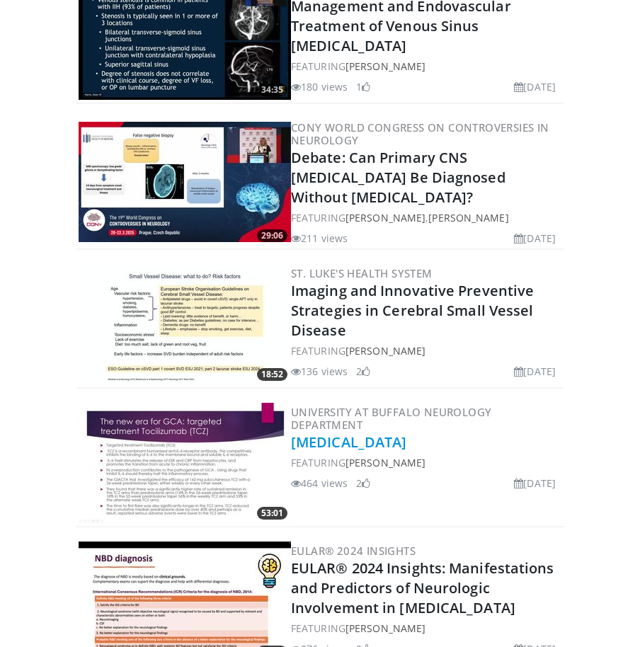
click at [335, 436] on link "[MEDICAL_DATA]" at bounding box center [348, 442] width 115 height 19
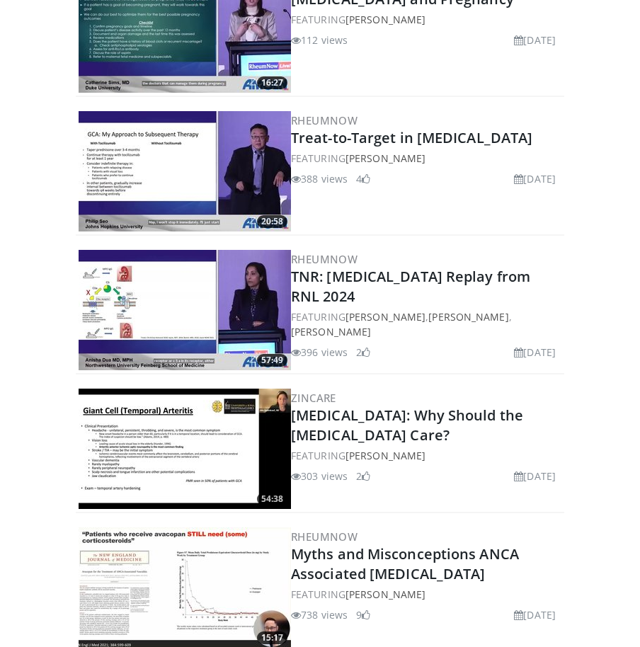
scroll to position [921, 0]
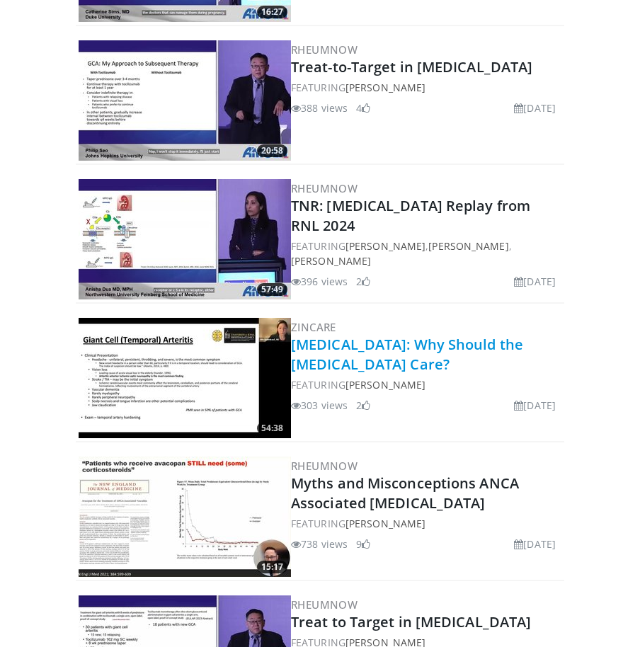
drag, startPoint x: 327, startPoint y: 339, endPoint x: 314, endPoint y: 349, distance: 17.1
click at [314, 349] on link "[MEDICAL_DATA]: Why Should the [MEDICAL_DATA] Care?" at bounding box center [407, 354] width 232 height 39
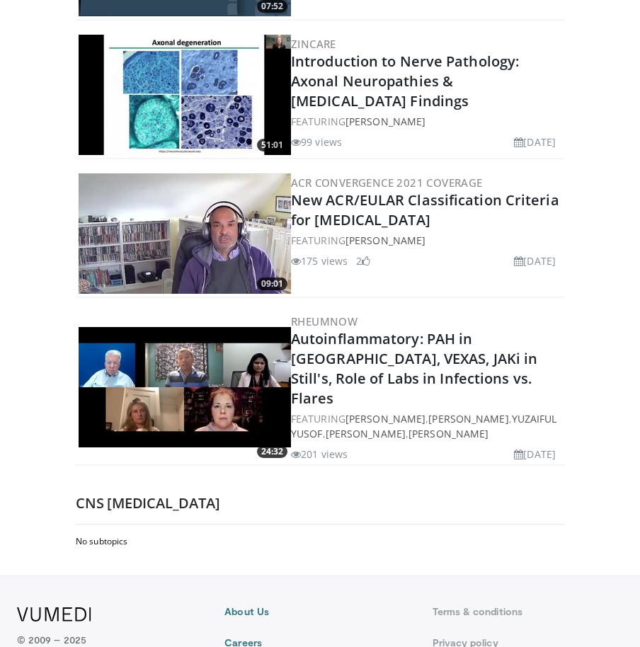
scroll to position [2693, 0]
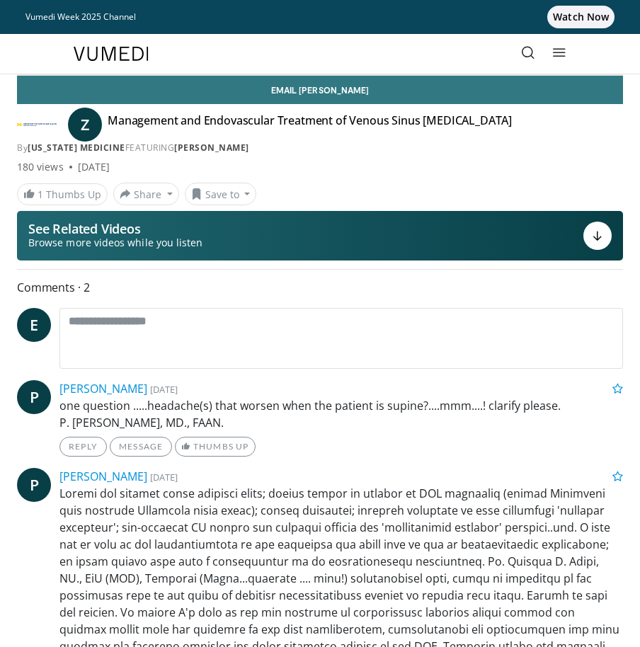
click at [199, 118] on h4 "Management and Endovascular Treatment of Venous Sinus [MEDICAL_DATA]" at bounding box center [310, 124] width 404 height 23
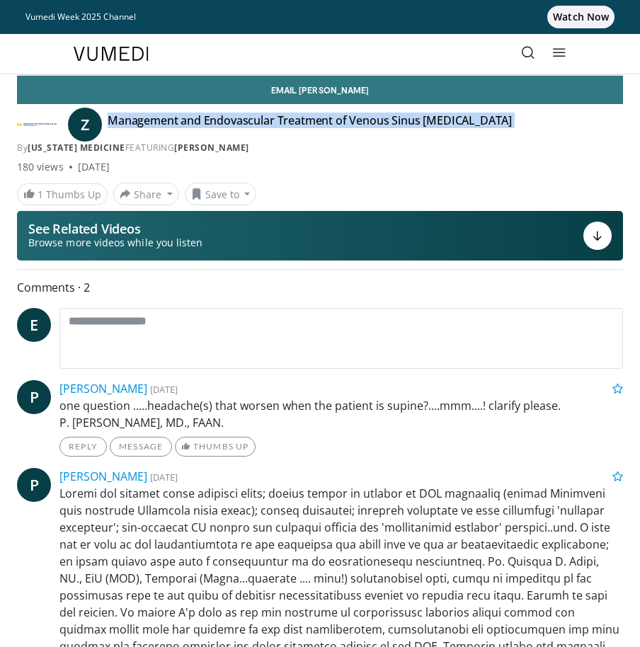
click at [199, 118] on h4 "Management and Endovascular Treatment of Venous Sinus [MEDICAL_DATA]" at bounding box center [310, 124] width 404 height 23
copy div "Management and Endovascular Treatment of Venous Sinus Stenosis By Michigan Medi…"
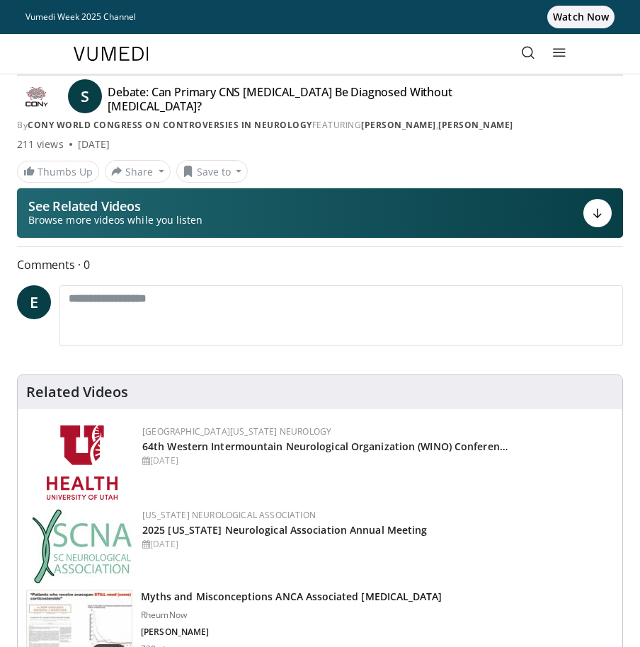
click at [200, 91] on h4 "Debate: Can Primary CNS Vasculitis Be Diagnosed Without Biopsy?" at bounding box center [323, 99] width 431 height 28
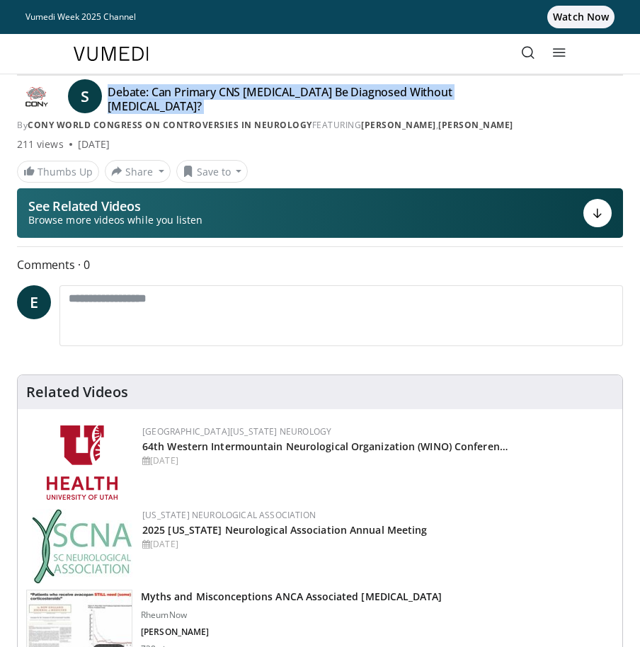
click at [200, 91] on h4 "Debate: Can Primary CNS Vasculitis Be Diagnosed Without Biopsy?" at bounding box center [323, 99] width 431 height 28
copy div "Debate: Can Primary CNS Vasculitis Be Diagnosed Without Biopsy? By CONy World C…"
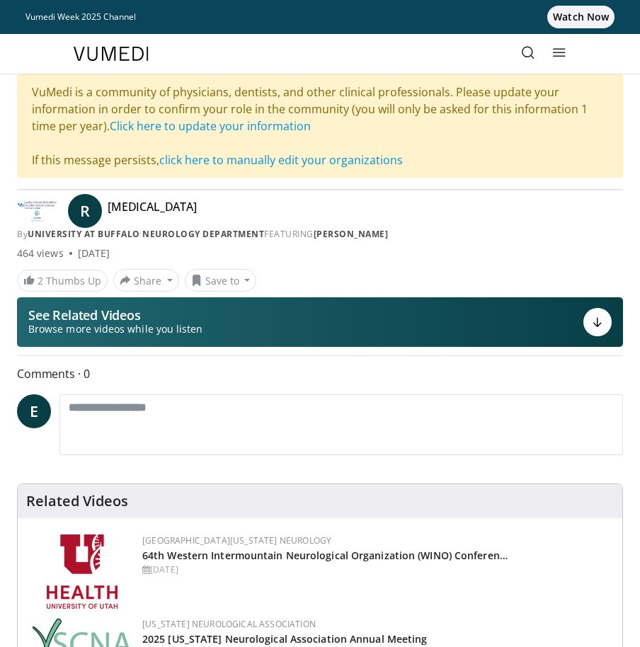
click at [128, 205] on h4 "[MEDICAL_DATA]" at bounding box center [152, 211] width 89 height 23
click at [129, 205] on h4 "[MEDICAL_DATA]" at bounding box center [152, 211] width 89 height 23
copy div "Giant Cell Arteritis By University at Buffalo Neurology Department FEATURING Ri…"
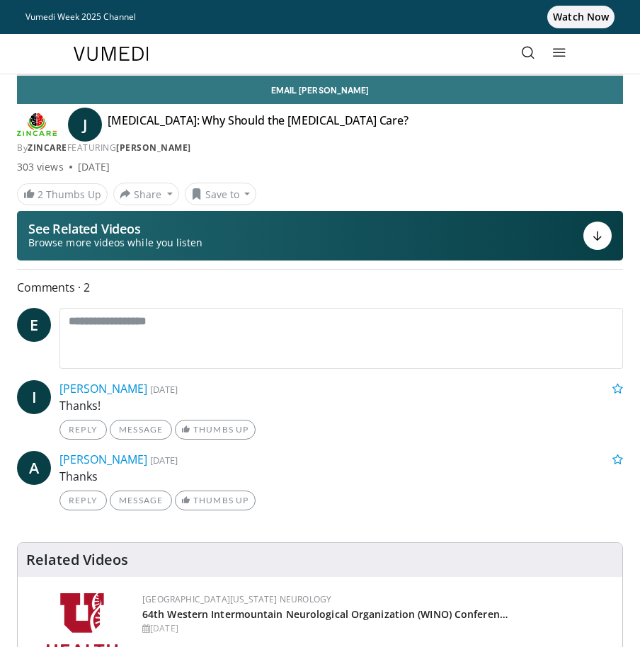
click at [171, 117] on h4 "Vasculitis: Why Should the Neurologist Care?" at bounding box center [258, 124] width 301 height 23
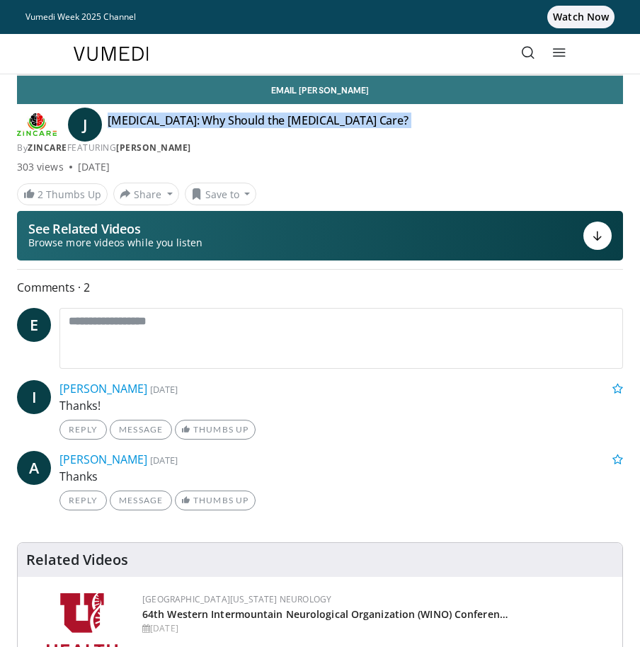
click at [171, 117] on h4 "Vasculitis: Why Should the Neurologist Care?" at bounding box center [258, 124] width 301 height 23
copy div "Vasculitis: Why Should the Neurologist Care? By ZINCARE FEATURING Julie Gudenka…"
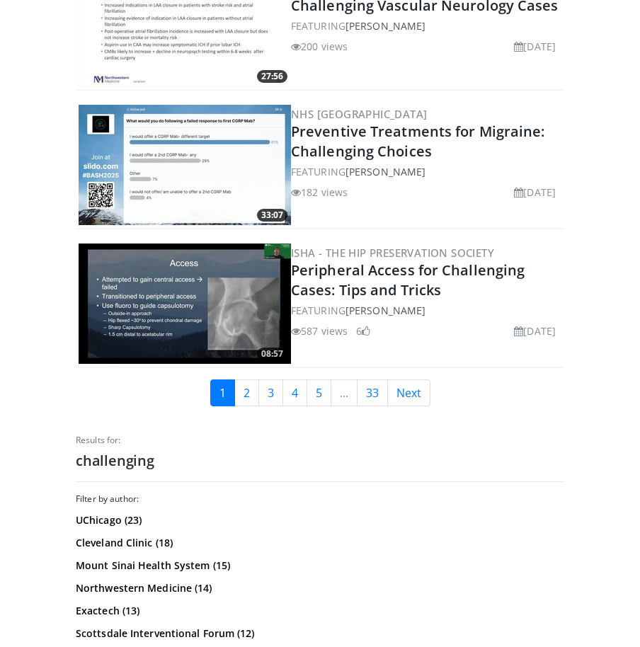
scroll to position [3613, 0]
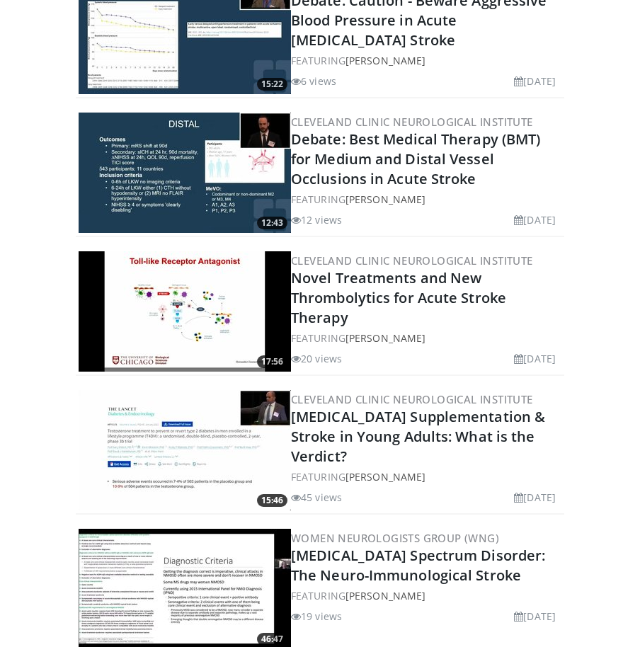
scroll to position [567, 0]
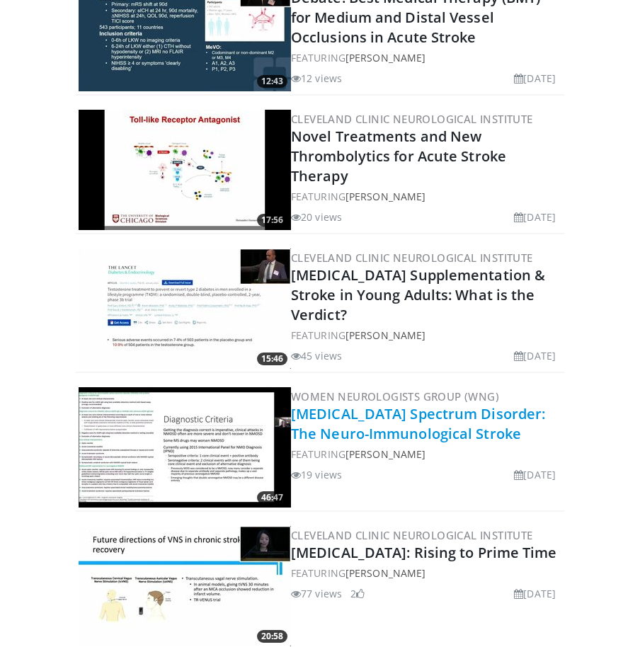
click at [401, 422] on link "Neuromyelitis Optica Spectrum Disorder: The Neuro-Immunological Stroke" at bounding box center [418, 423] width 254 height 39
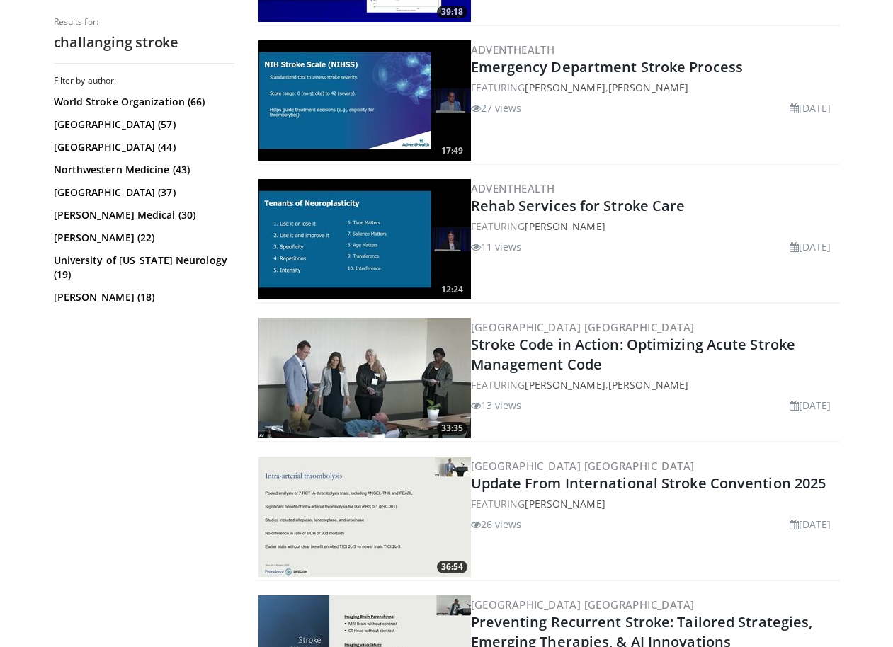
scroll to position [2875, 0]
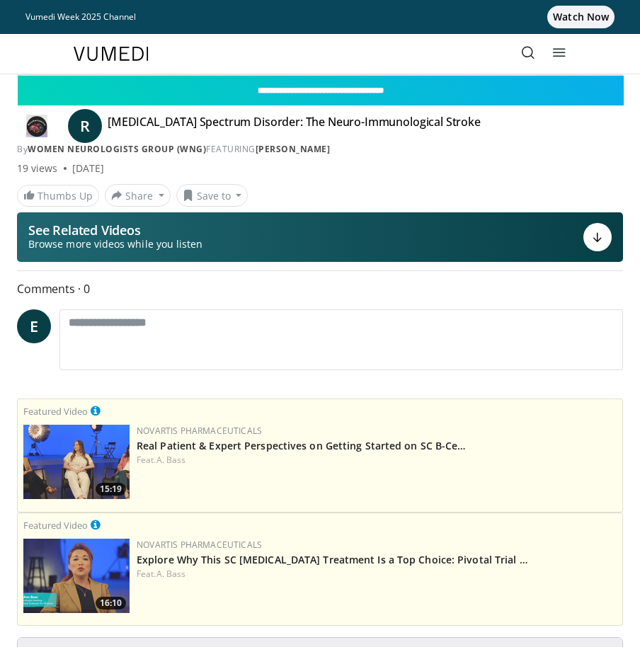
click at [188, 123] on h4 "[MEDICAL_DATA] Spectrum Disorder: The Neuro-Immunological Stroke" at bounding box center [294, 126] width 373 height 23
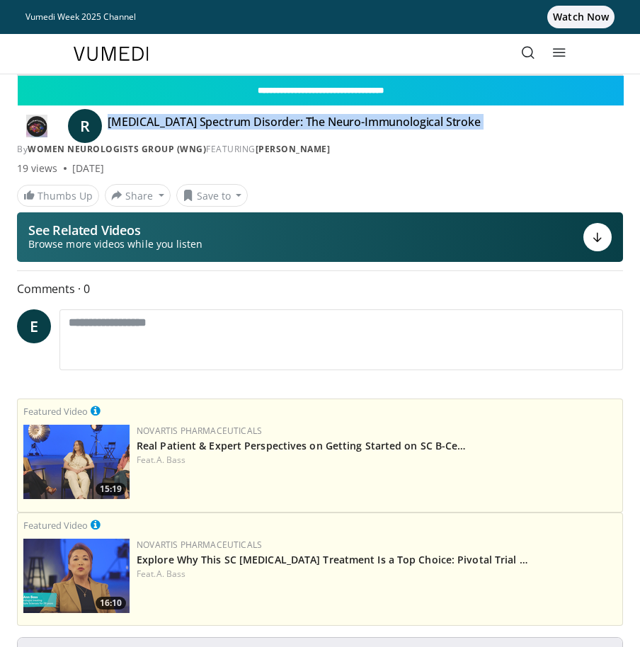
click at [188, 123] on h4 "[MEDICAL_DATA] Spectrum Disorder: The Neuro-Immunological Stroke" at bounding box center [294, 126] width 373 height 23
copy div "[MEDICAL_DATA] Spectrum Disorder: The Neuro-Immunological Stroke By Women Neuro…"
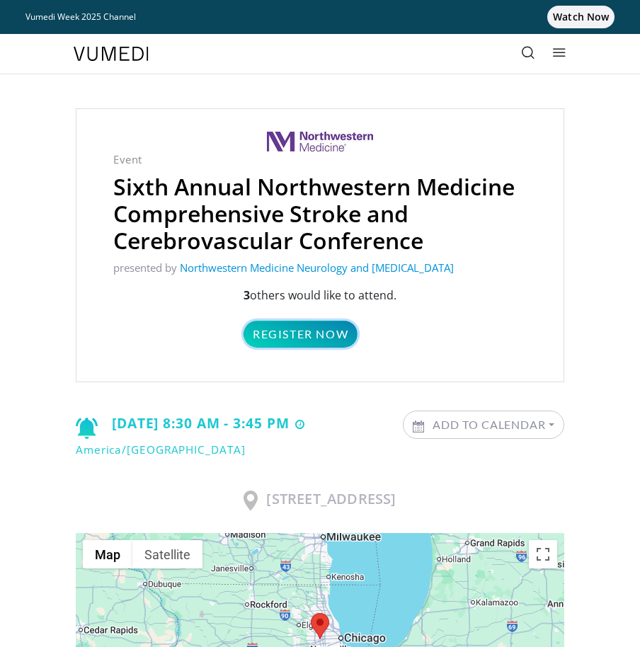
click at [312, 334] on link "Register Now" at bounding box center [301, 334] width 114 height 27
click at [287, 334] on link "Register Now" at bounding box center [301, 334] width 114 height 27
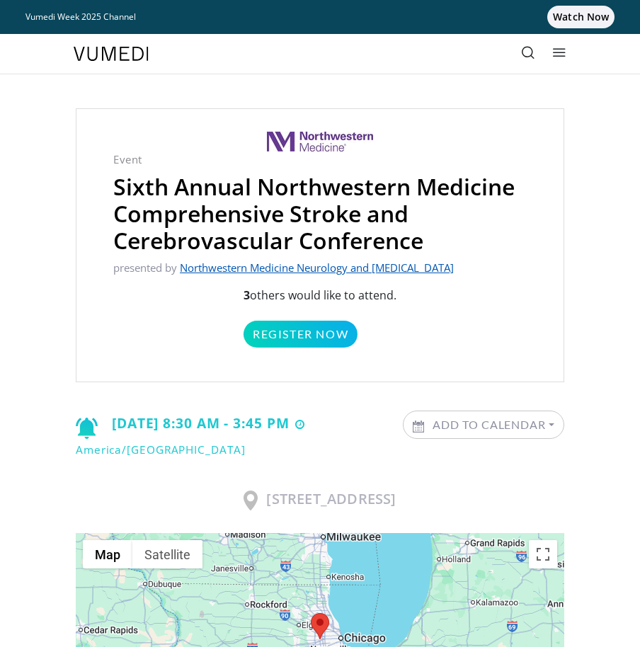
click at [252, 271] on link "Northwestern Medicine Neurology and [MEDICAL_DATA]" at bounding box center [317, 268] width 274 height 14
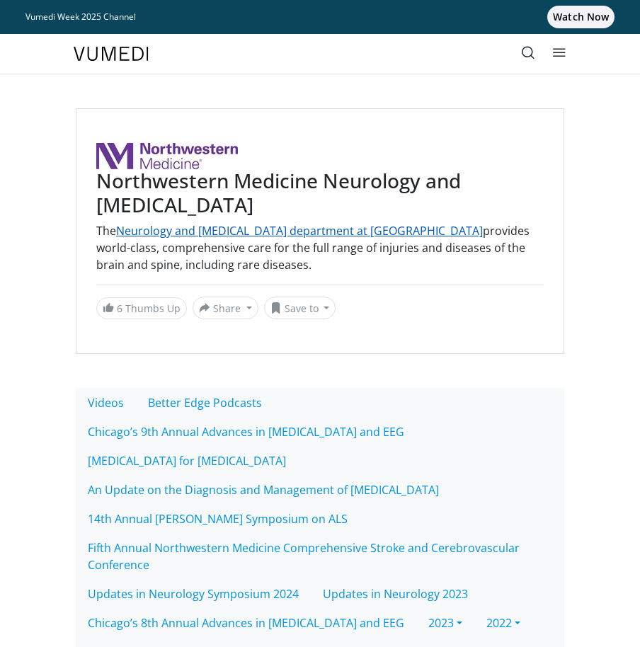
click at [212, 227] on link "Neurology and [MEDICAL_DATA] department at [GEOGRAPHIC_DATA]" at bounding box center [299, 231] width 367 height 16
click at [149, 232] on link "Neurology and [MEDICAL_DATA] department at [GEOGRAPHIC_DATA]" at bounding box center [299, 231] width 367 height 16
